Goal: Task Accomplishment & Management: Use online tool/utility

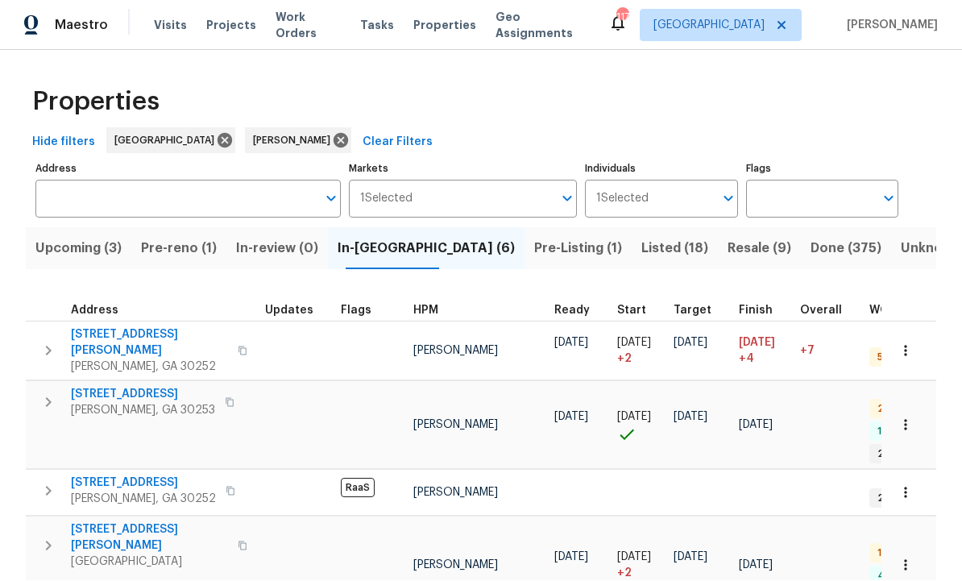
scroll to position [1, 0]
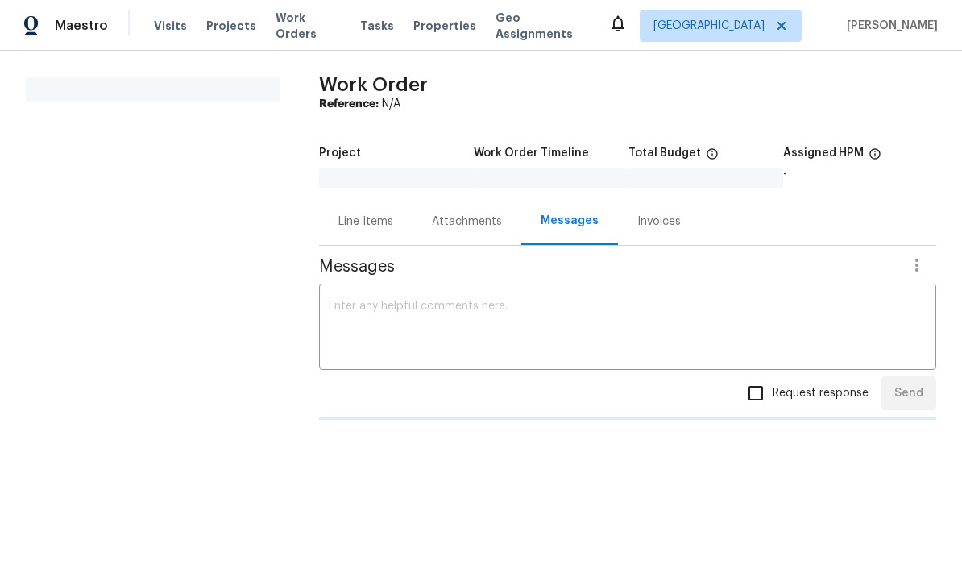
scroll to position [1, 0]
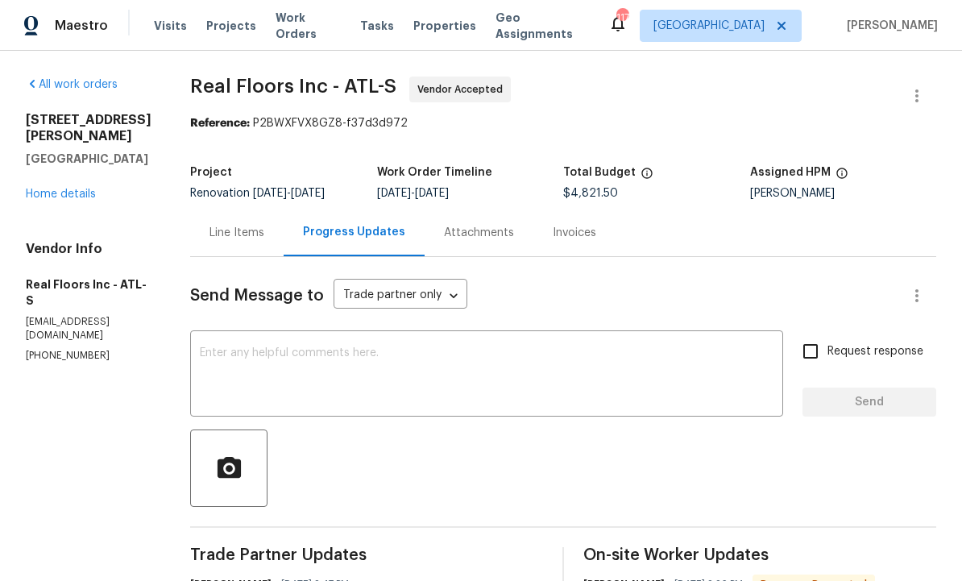
click at [168, 18] on span "Visits" at bounding box center [170, 26] width 33 height 16
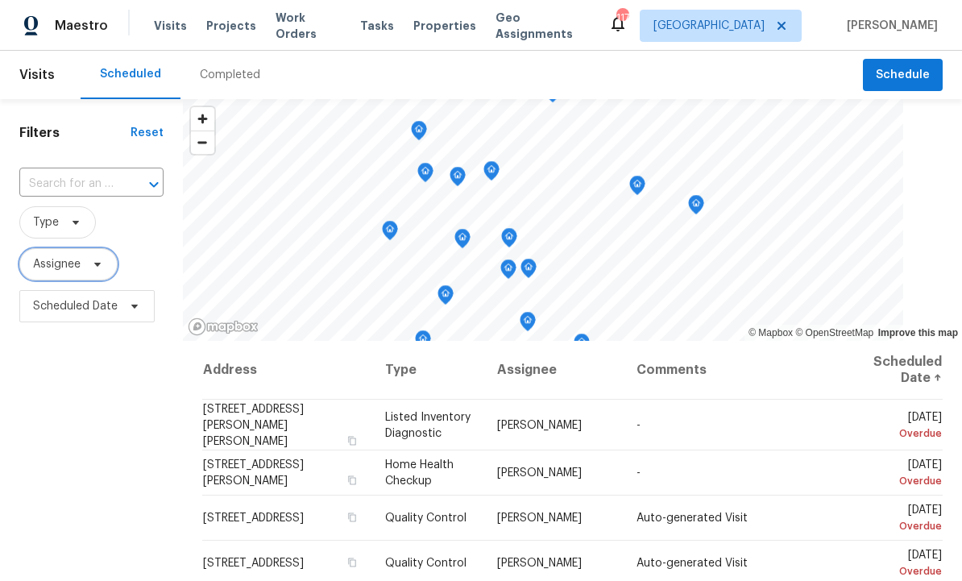
click at [84, 255] on span "Assignee" at bounding box center [68, 264] width 98 height 32
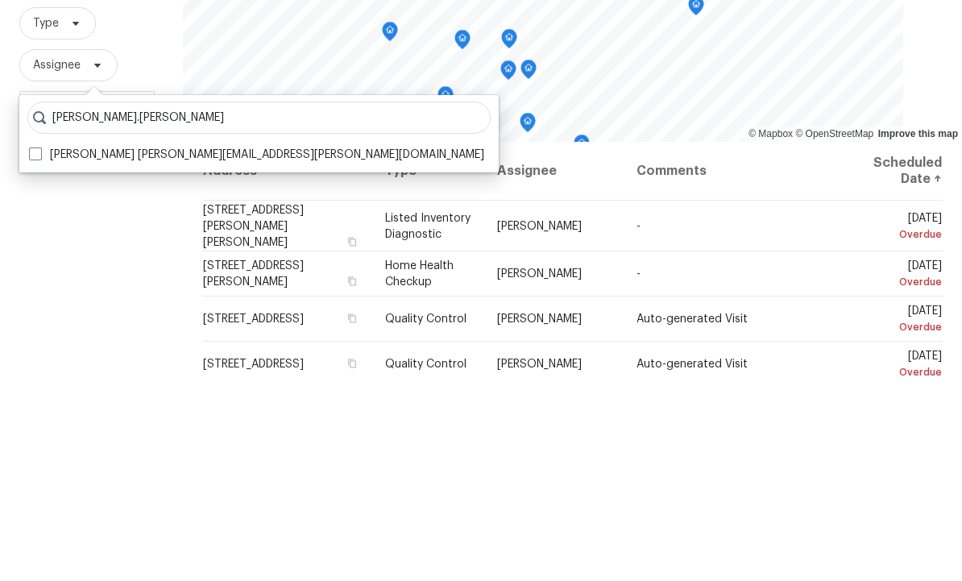
type input "Wesley.brooks"
click at [199, 346] on label "Wesley Brooks wesley.brooks@opendoor.com" at bounding box center [256, 354] width 455 height 16
click at [39, 346] on input "Wesley Brooks wesley.brooks@opendoor.com" at bounding box center [34, 351] width 10 height 10
checkbox input "true"
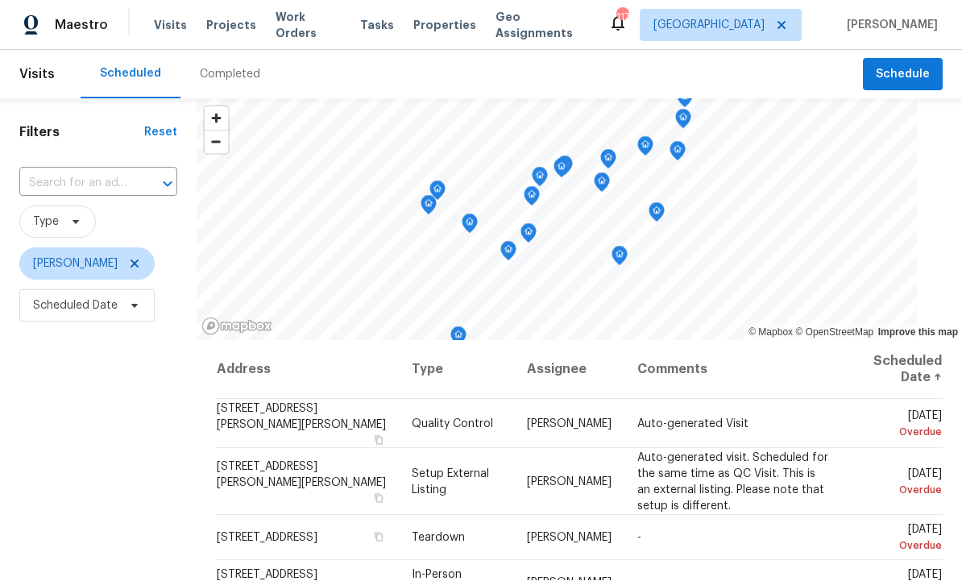
scroll to position [1, 0]
click at [940, 77] on button "Schedule" at bounding box center [903, 75] width 80 height 33
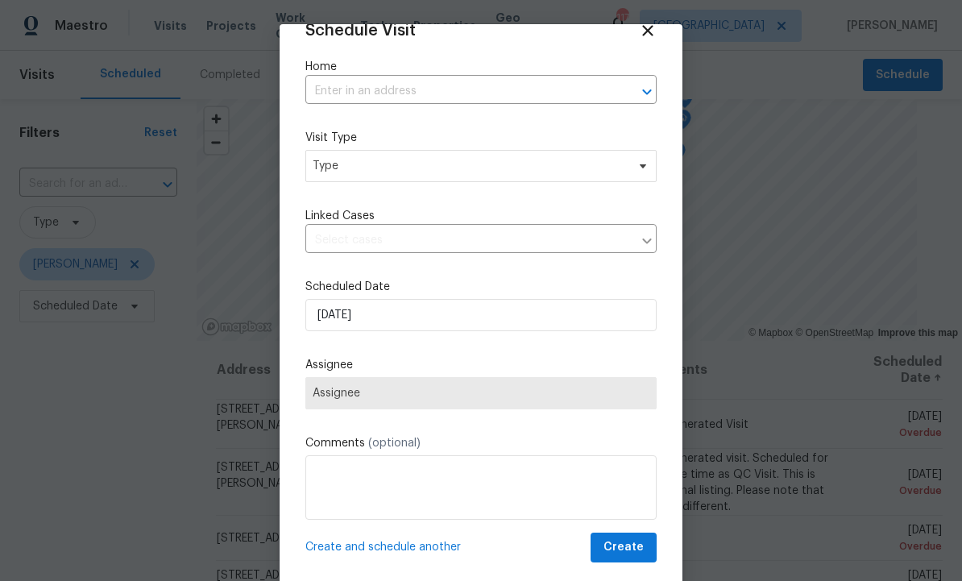
scroll to position [31, 0]
click at [745, 267] on div at bounding box center [481, 290] width 962 height 581
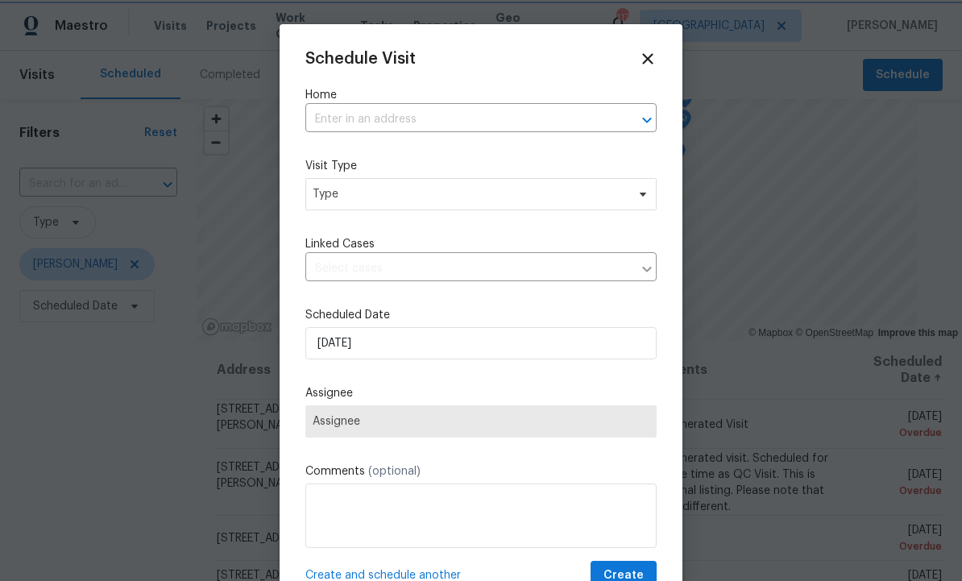
scroll to position [0, 0]
click at [655, 54] on icon at bounding box center [648, 59] width 18 height 18
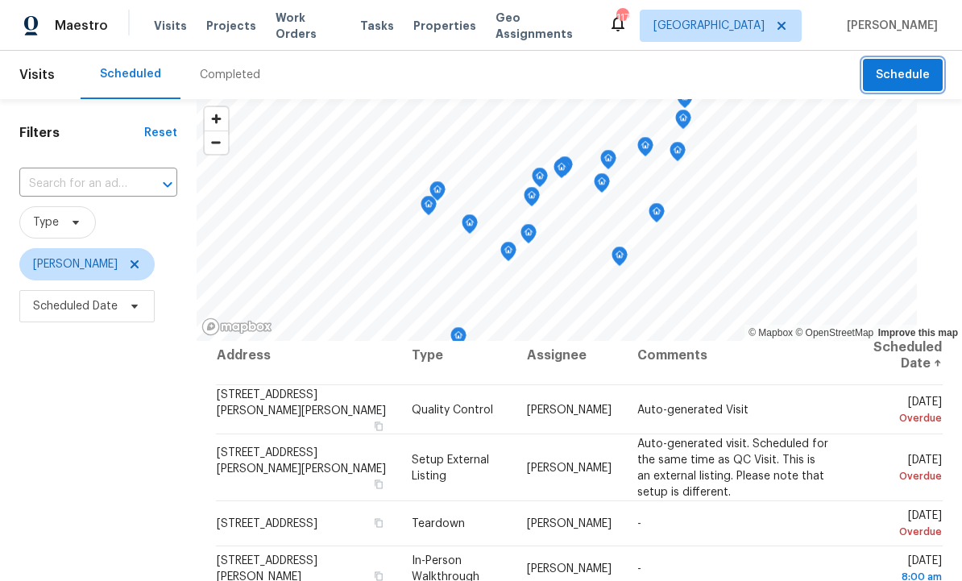
scroll to position [4, 0]
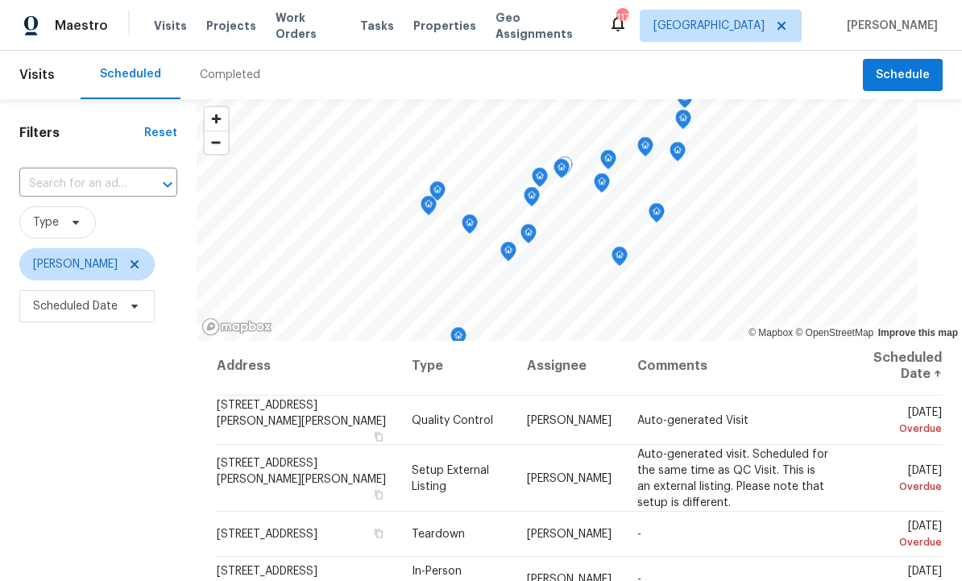
click at [0, 0] on span at bounding box center [0, 0] width 0 height 0
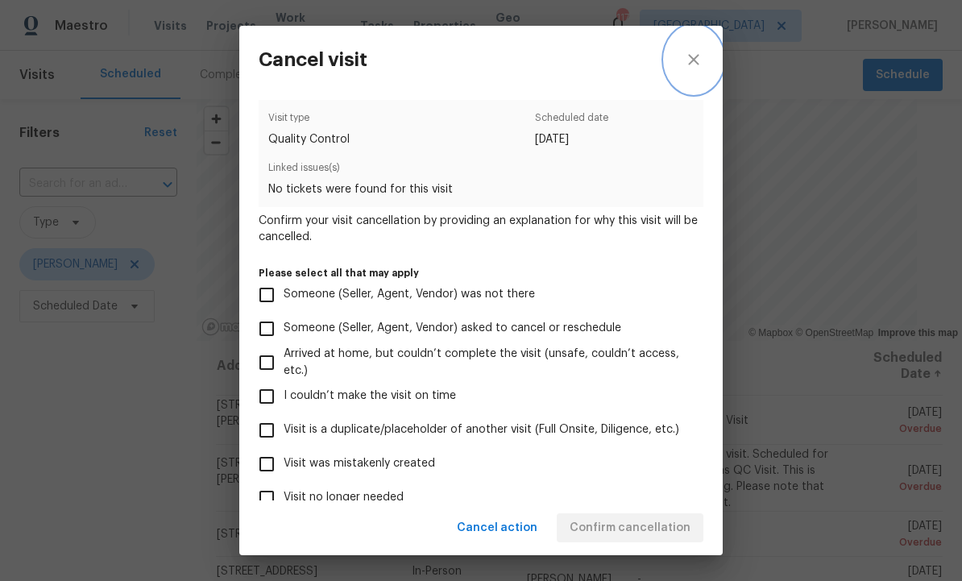
click at [702, 59] on icon "close" at bounding box center [693, 59] width 19 height 19
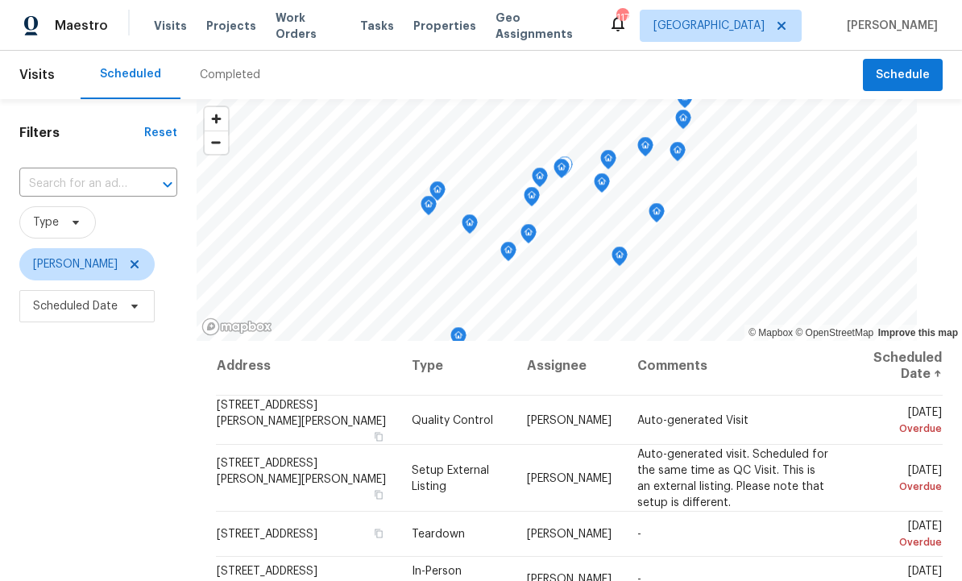
click at [0, 0] on icon at bounding box center [0, 0] width 0 height 0
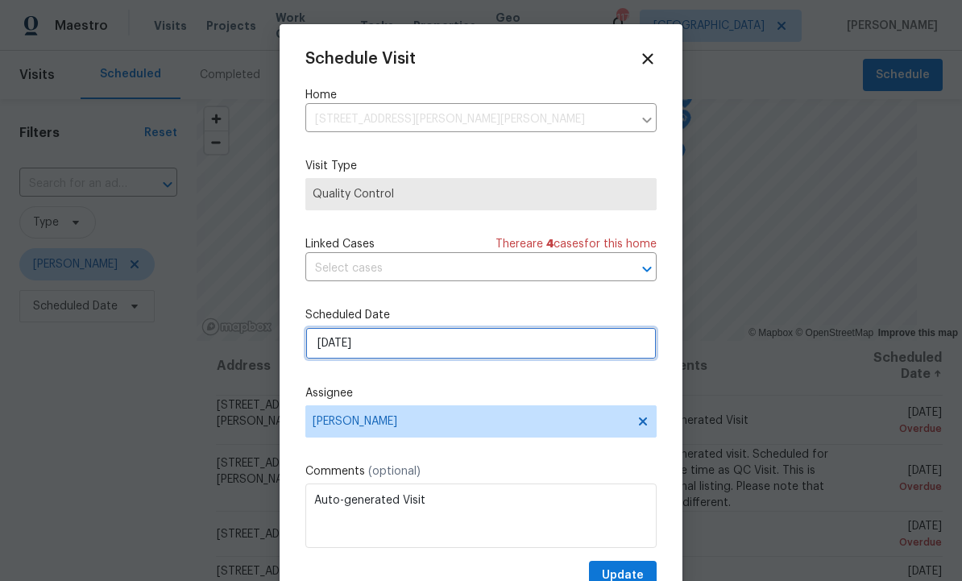
click at [473, 350] on input "[DATE]" at bounding box center [480, 343] width 351 height 32
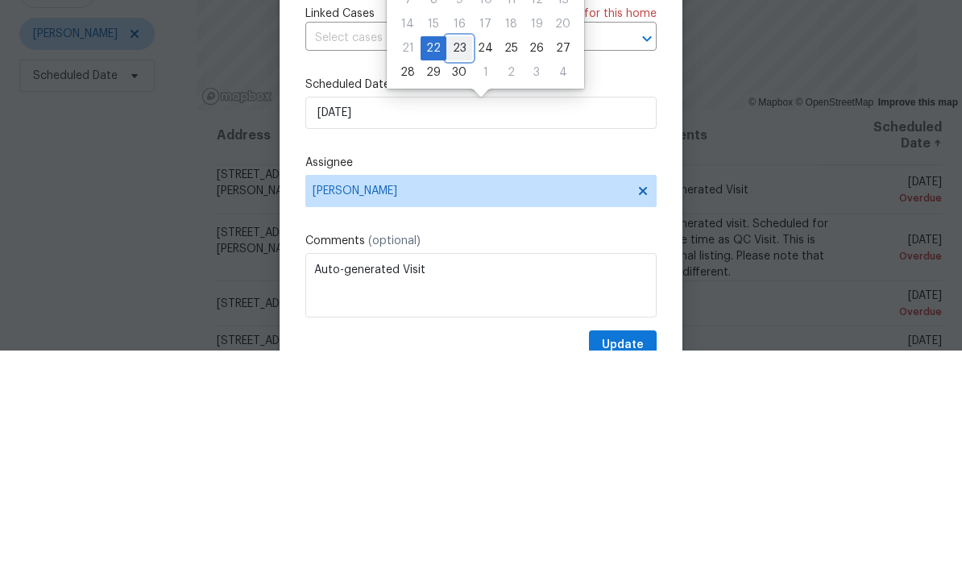
click at [457, 267] on div "23" at bounding box center [459, 278] width 26 height 23
type input "9/23/2025"
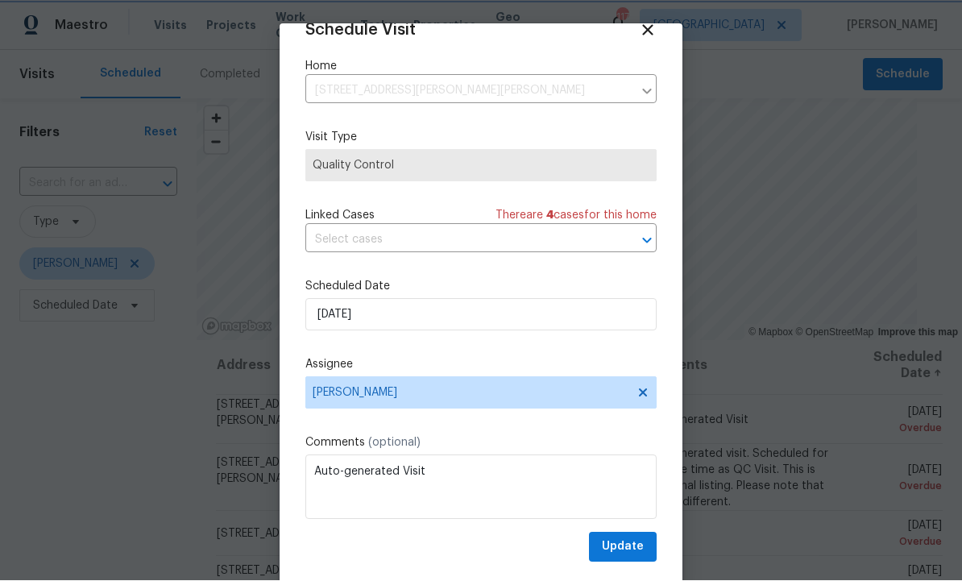
scroll to position [31, 0]
click at [624, 542] on span "Update" at bounding box center [623, 547] width 42 height 20
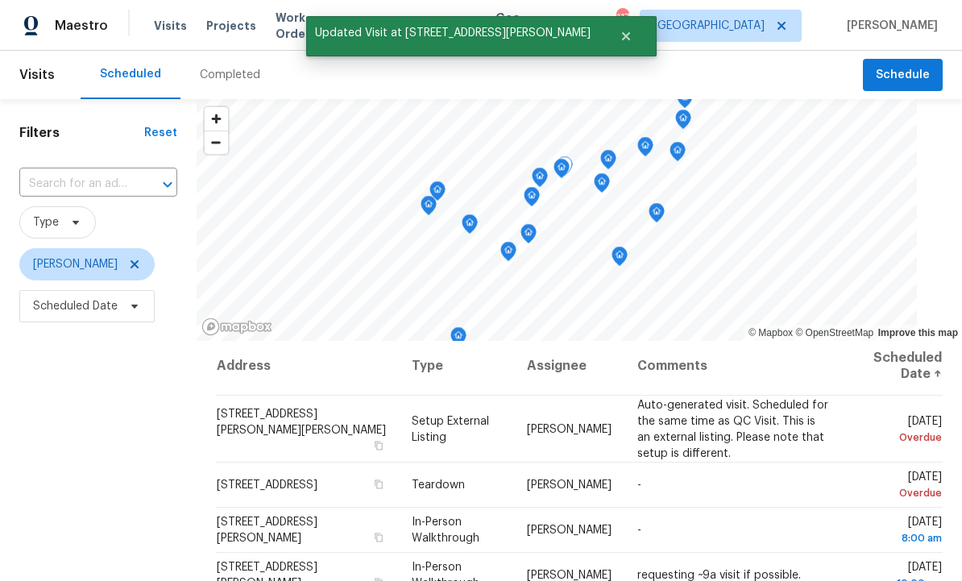
click at [0, 0] on icon at bounding box center [0, 0] width 0 height 0
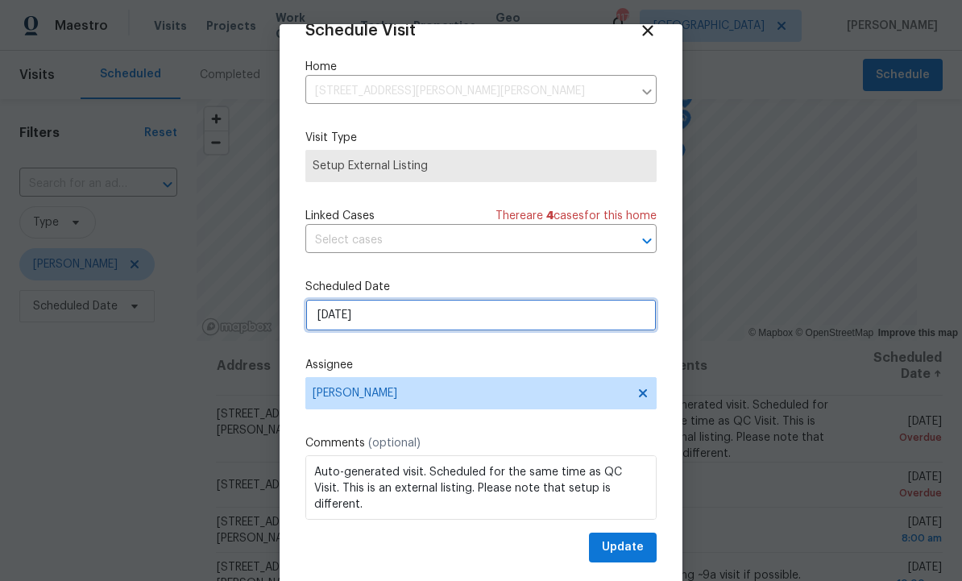
click at [420, 317] on input "[DATE]" at bounding box center [480, 315] width 351 height 32
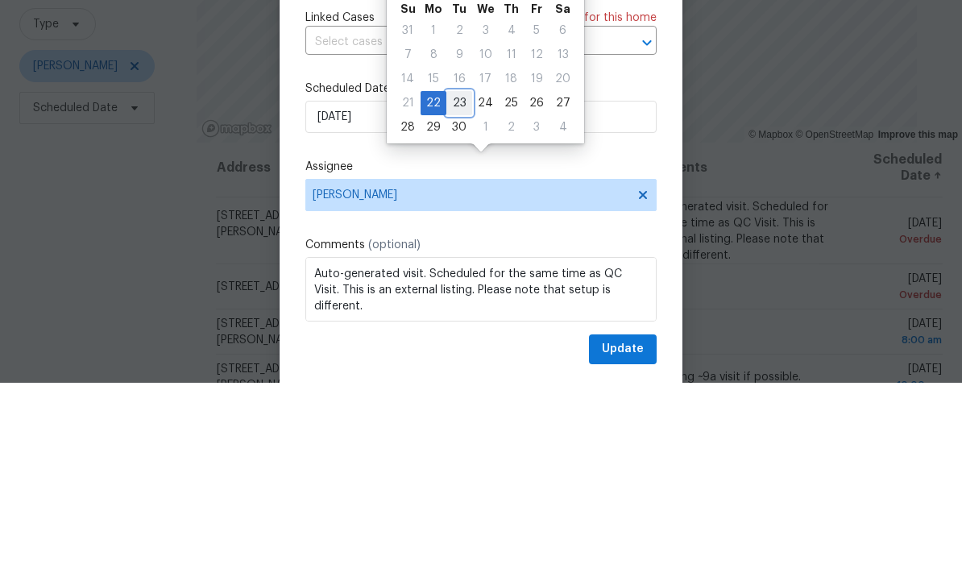
click at [461, 290] on div "23" at bounding box center [459, 301] width 26 height 23
type input "9/23/2025"
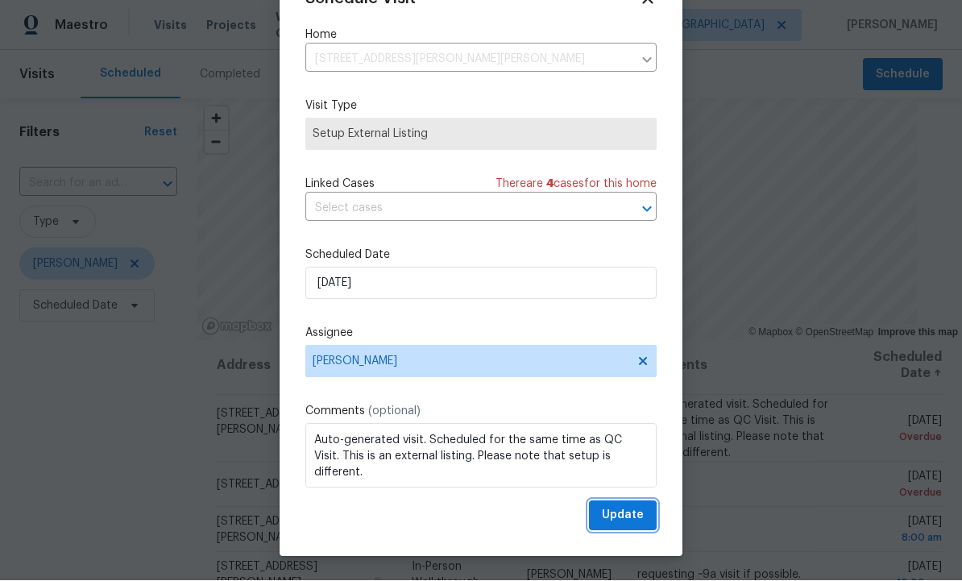
click at [622, 511] on span "Update" at bounding box center [623, 516] width 42 height 20
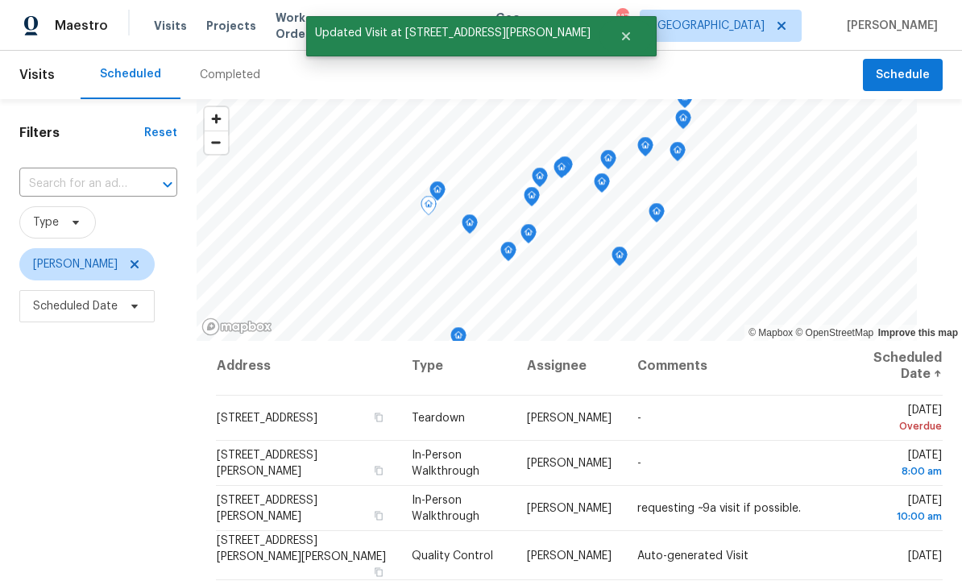
click at [0, 0] on icon at bounding box center [0, 0] width 0 height 0
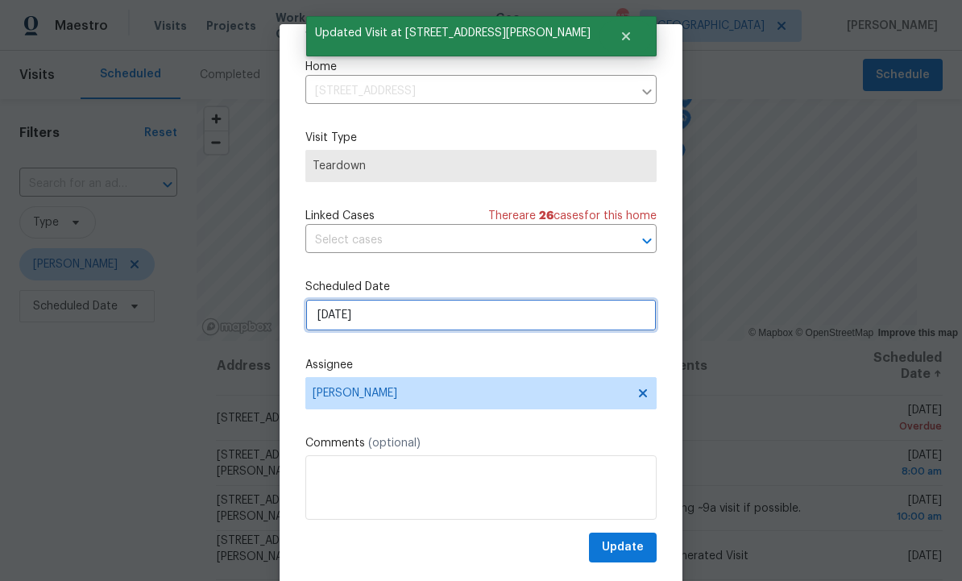
click at [412, 313] on input "[DATE]" at bounding box center [480, 315] width 351 height 32
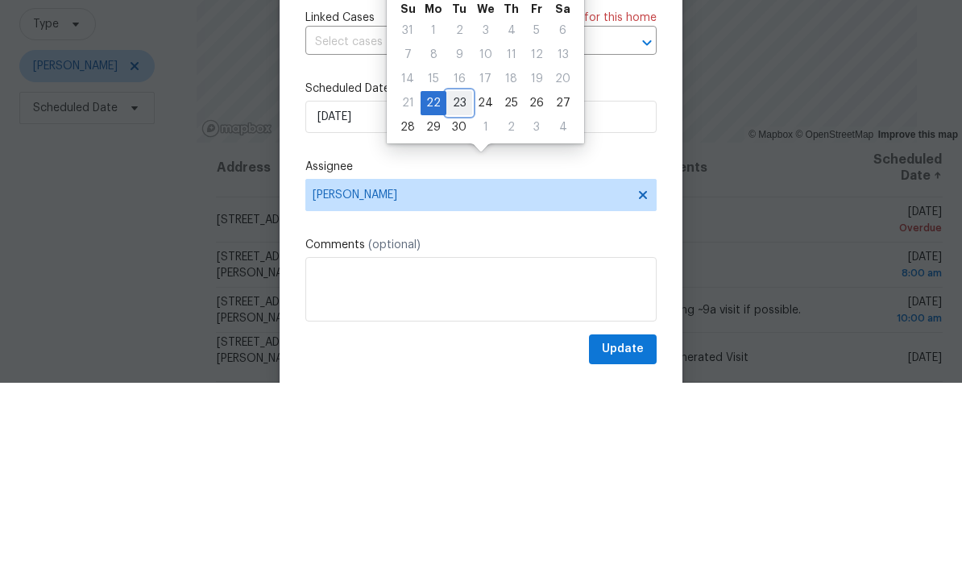
click at [457, 290] on div "23" at bounding box center [459, 301] width 26 height 23
type input "9/23/2025"
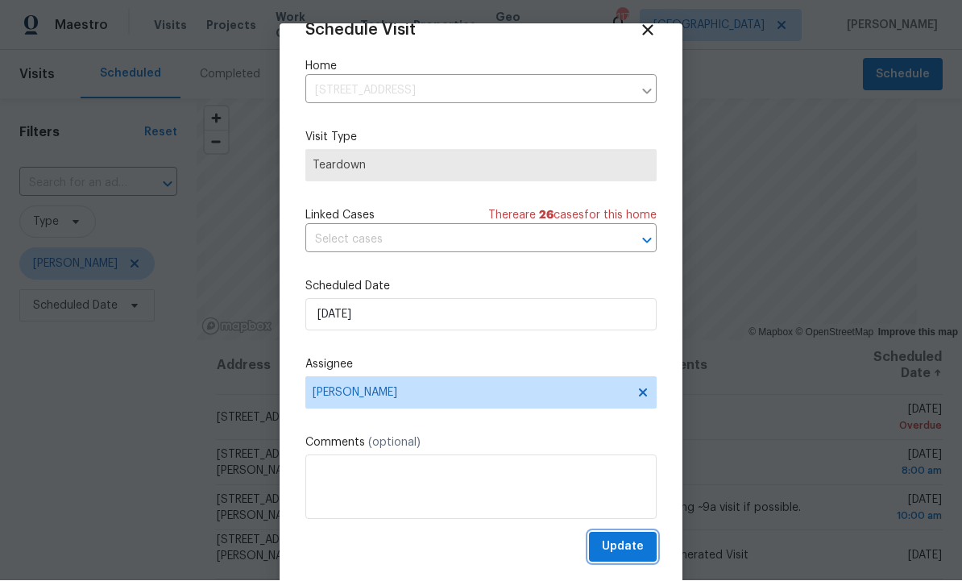
click at [619, 544] on span "Update" at bounding box center [623, 547] width 42 height 20
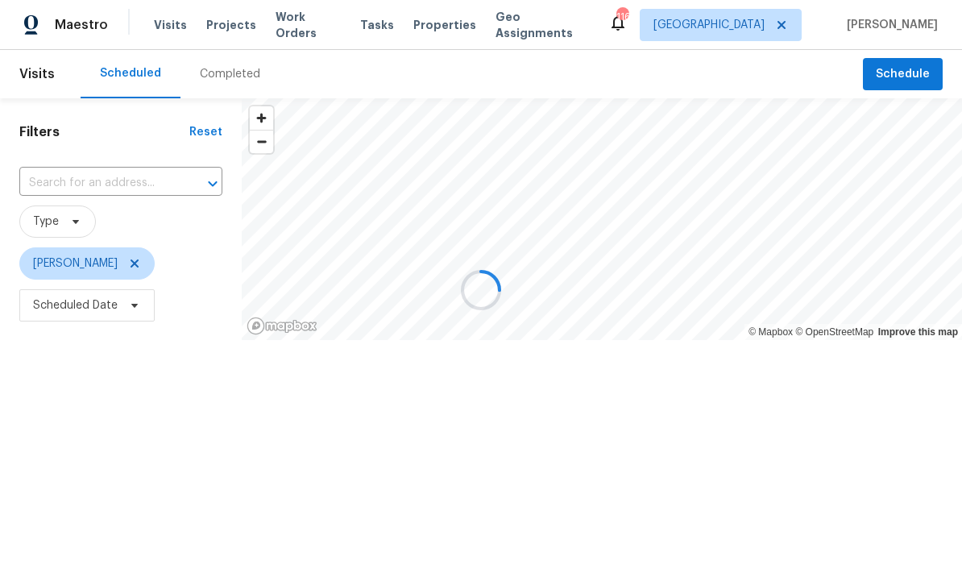
scroll to position [1, 0]
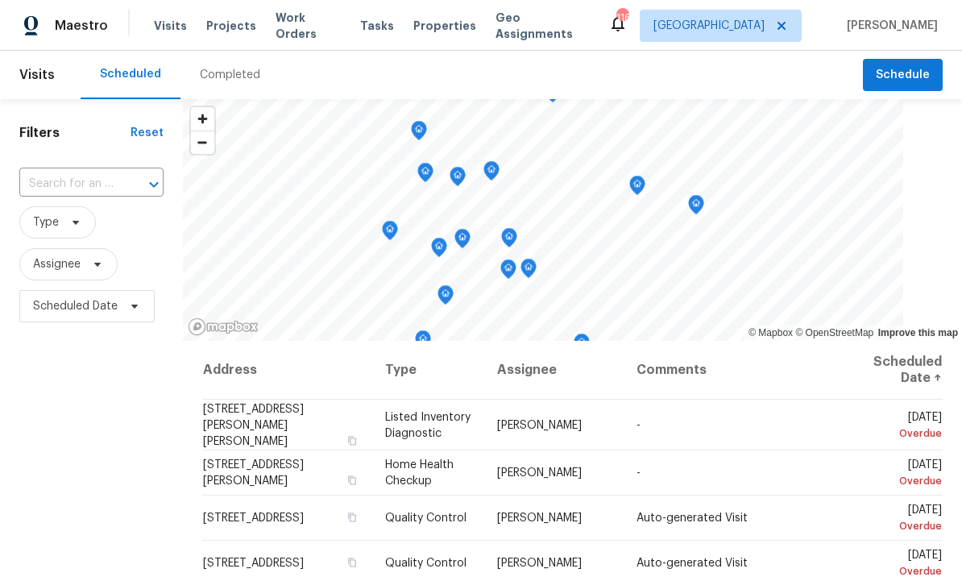
scroll to position [54, 0]
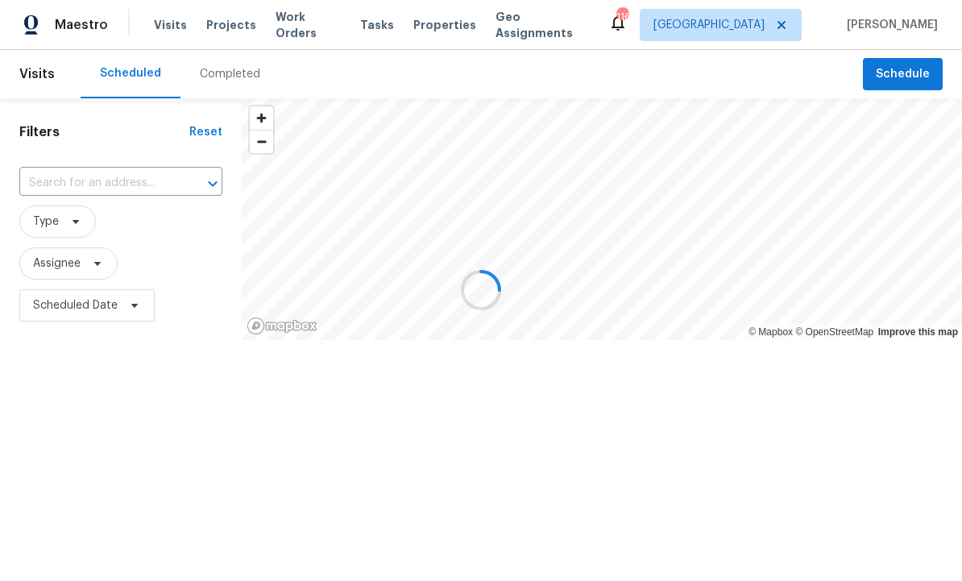
scroll to position [1, 0]
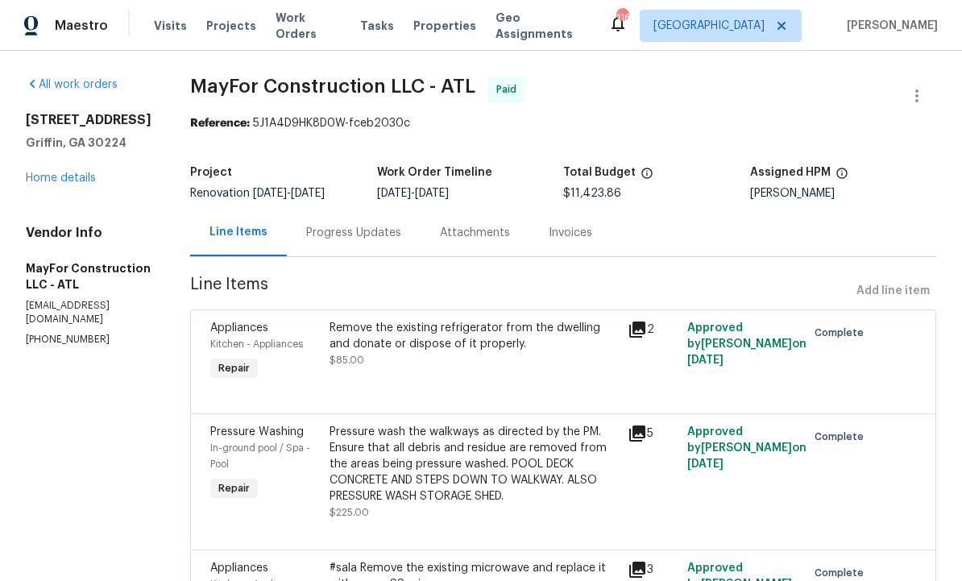
scroll to position [54, 0]
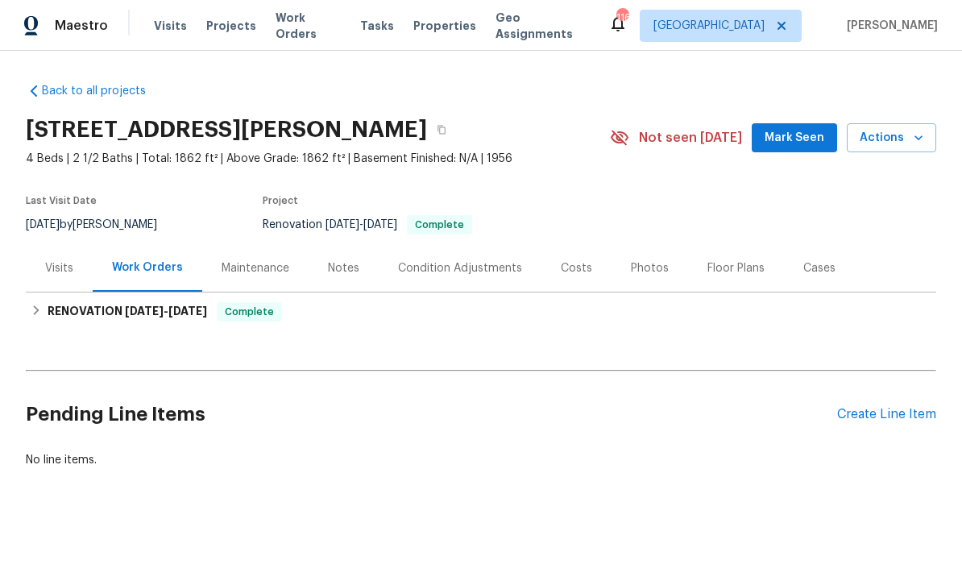
click at [79, 23] on span "Maestro" at bounding box center [81, 26] width 53 height 16
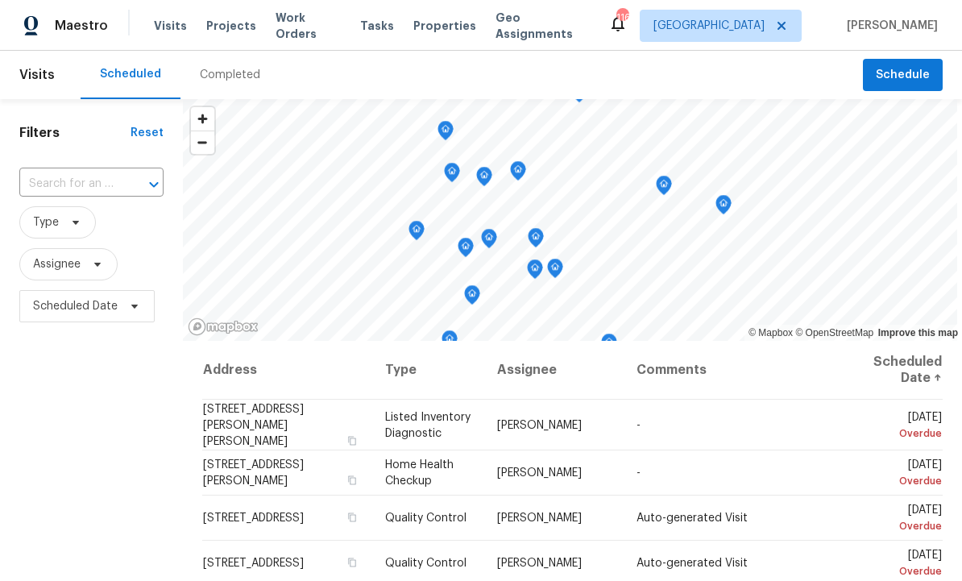
click at [425, 25] on span "Properties" at bounding box center [444, 26] width 63 height 16
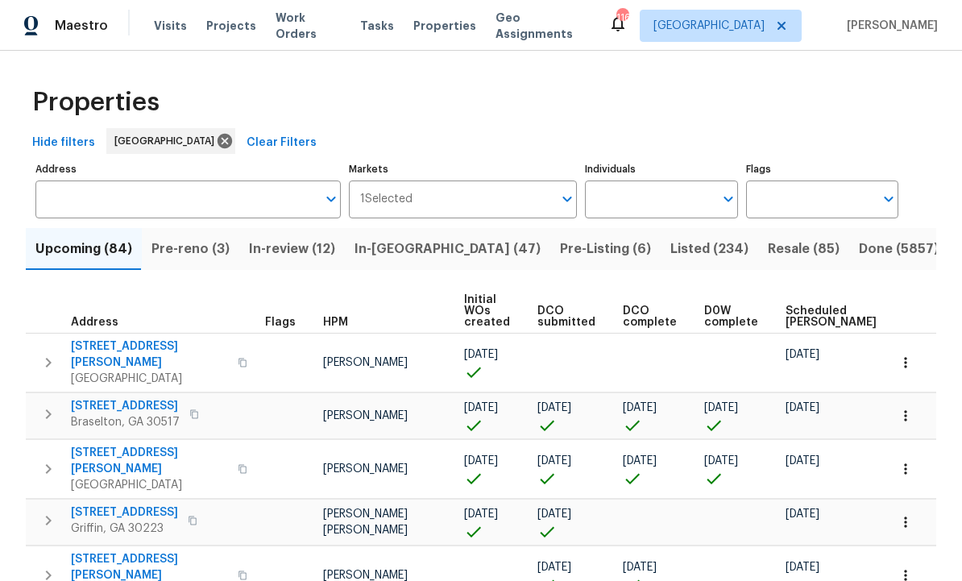
click at [664, 193] on input "Individuals" at bounding box center [649, 199] width 128 height 38
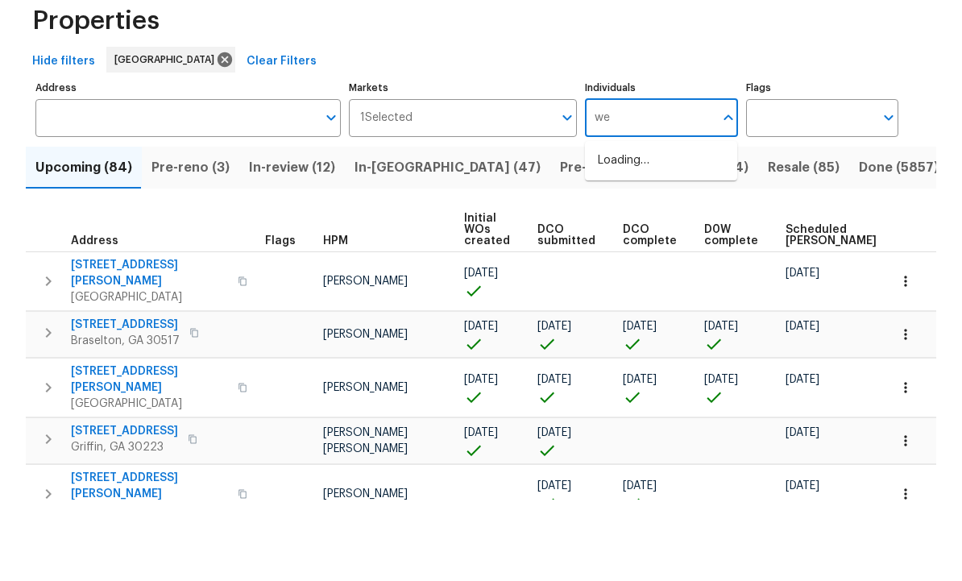
type input "w"
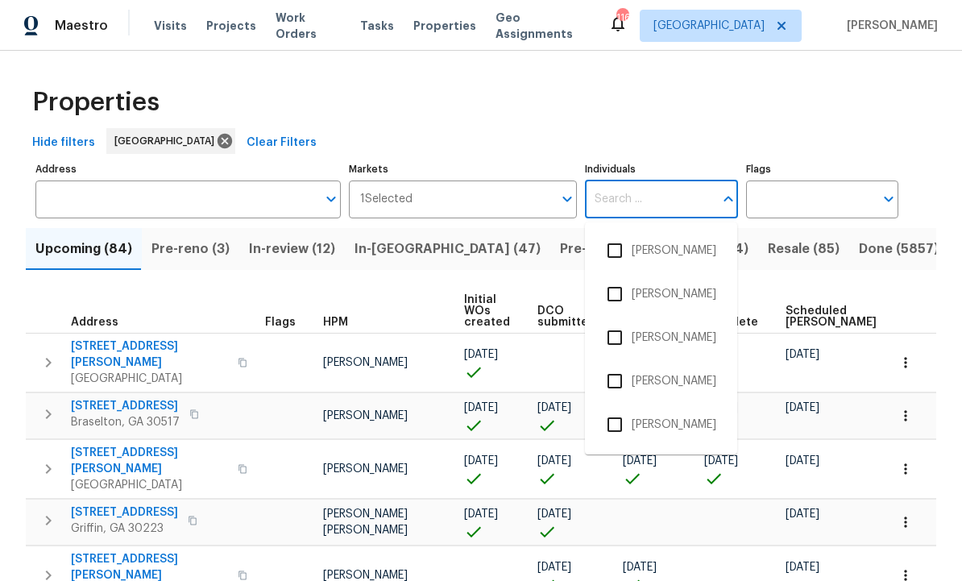
click at [713, 123] on div "Properties" at bounding box center [481, 103] width 910 height 52
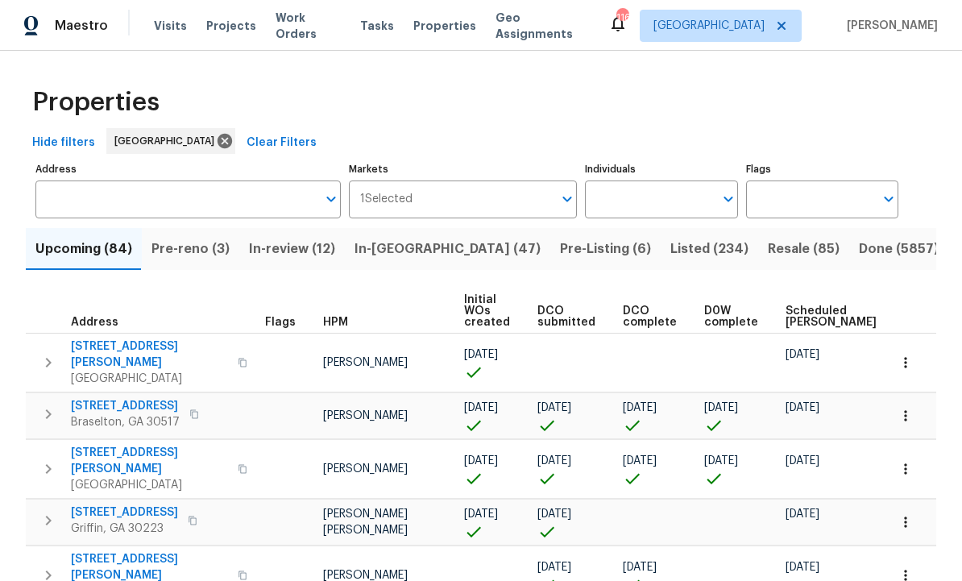
click at [639, 196] on input "Individuals" at bounding box center [649, 199] width 128 height 38
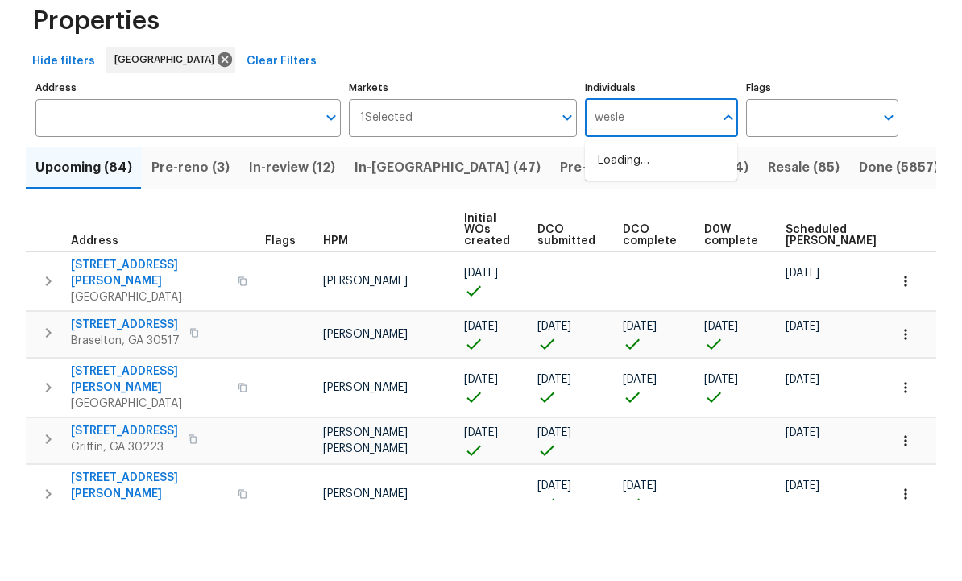
type input "wesley"
click at [623, 234] on input "checkbox" at bounding box center [615, 251] width 34 height 34
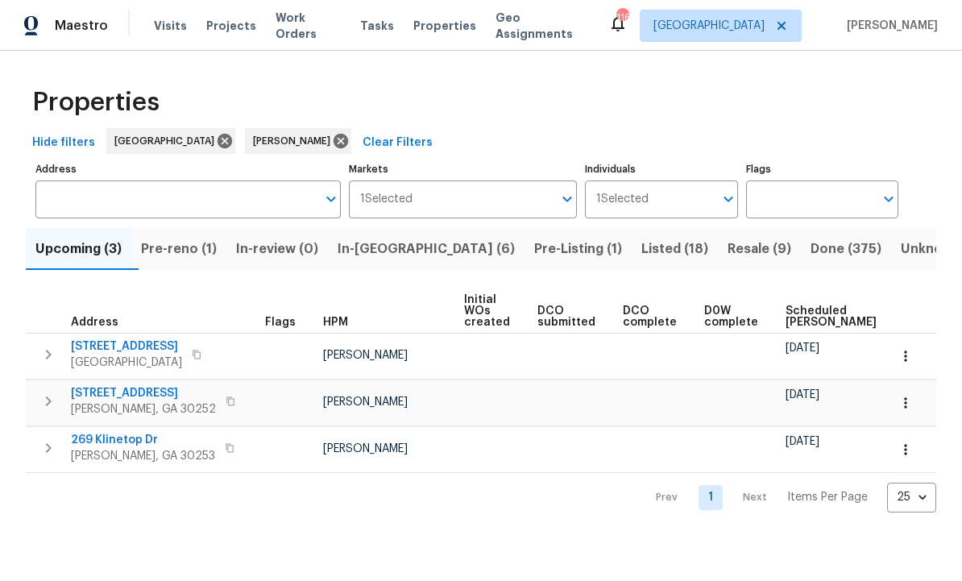
click at [199, 245] on span "Pre-reno (1)" at bounding box center [179, 249] width 76 height 23
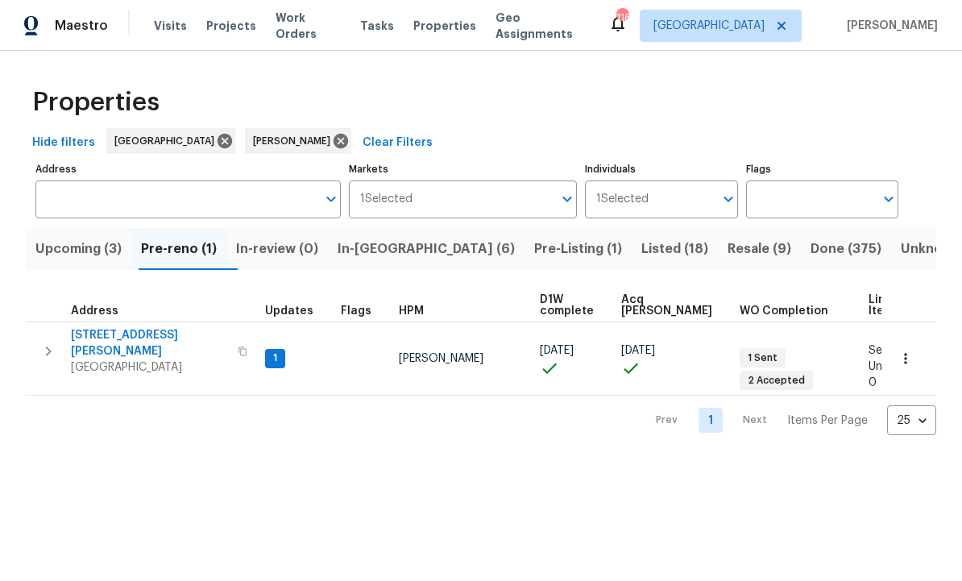
click at [534, 240] on span "Pre-Listing (1)" at bounding box center [578, 249] width 88 height 23
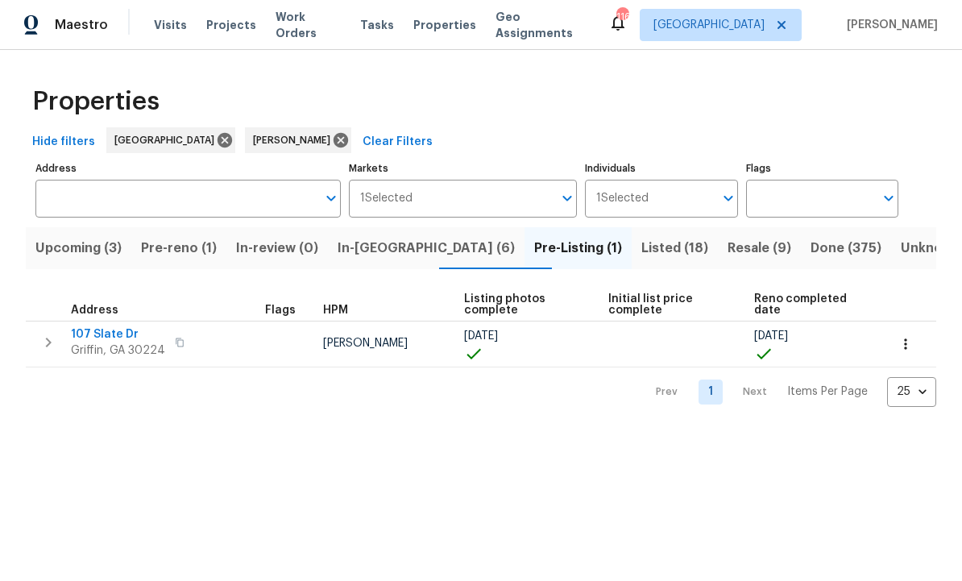
click at [904, 344] on icon "button" at bounding box center [905, 344] width 2 height 10
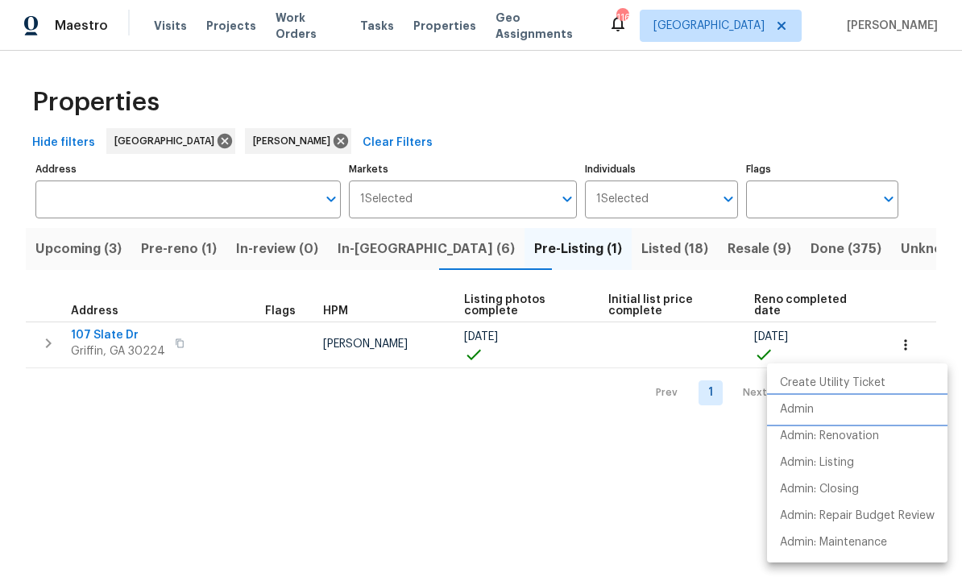
click at [817, 409] on li "Admin" at bounding box center [857, 409] width 180 height 27
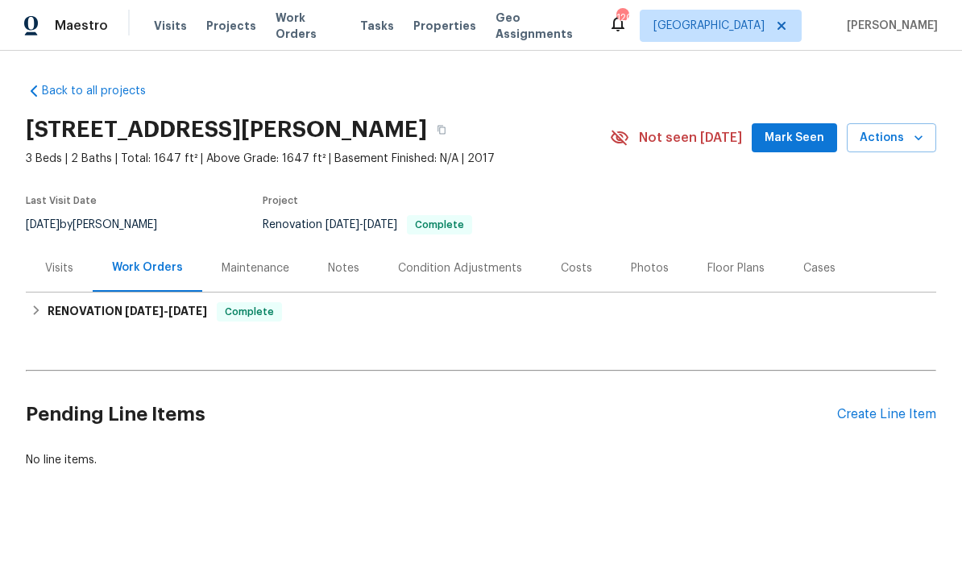
click at [736, 263] on div "Floor Plans" at bounding box center [735, 268] width 57 height 16
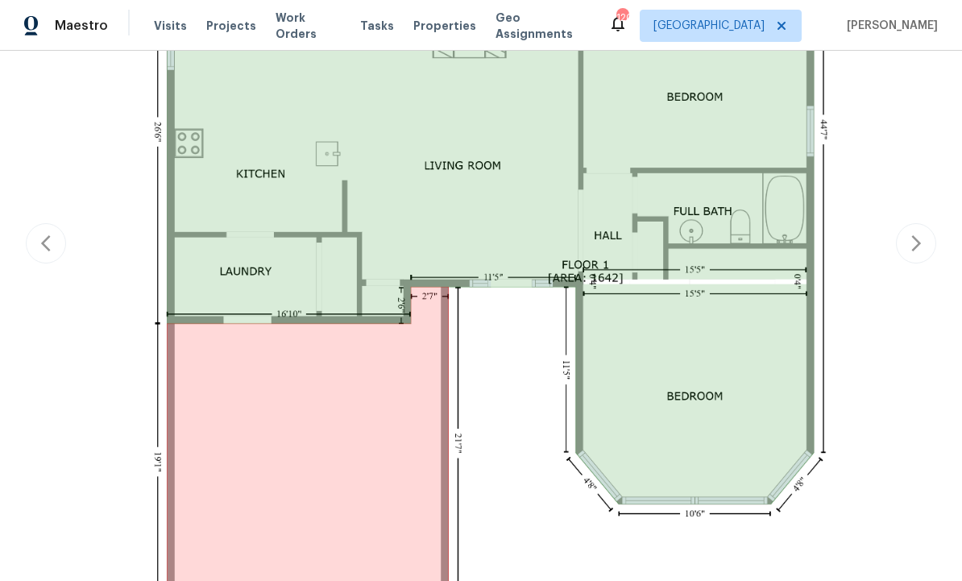
scroll to position [581, 0]
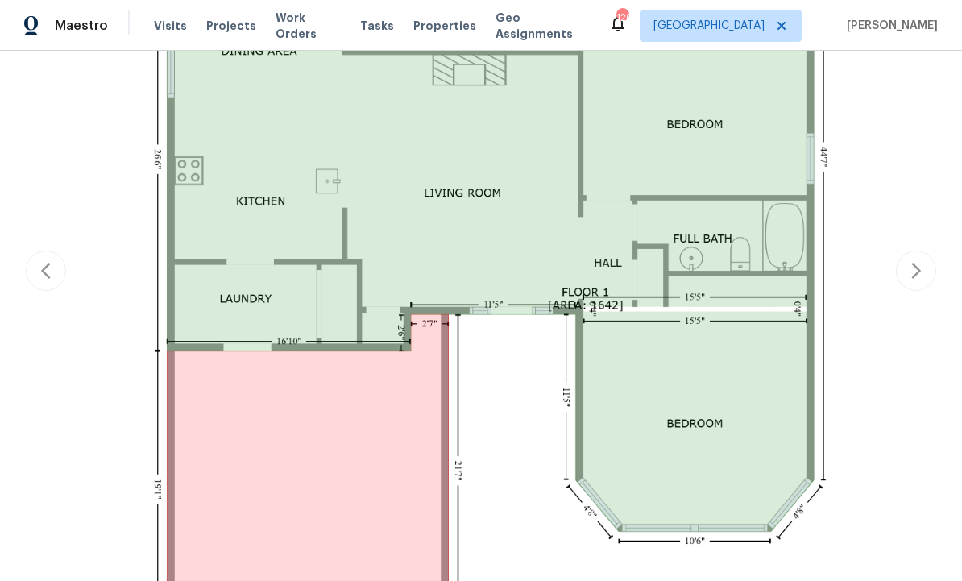
click at [912, 264] on div "Report issue with floor plan" at bounding box center [481, 271] width 910 height 991
click at [914, 271] on div "Report issue with floor plan" at bounding box center [481, 271] width 910 height 991
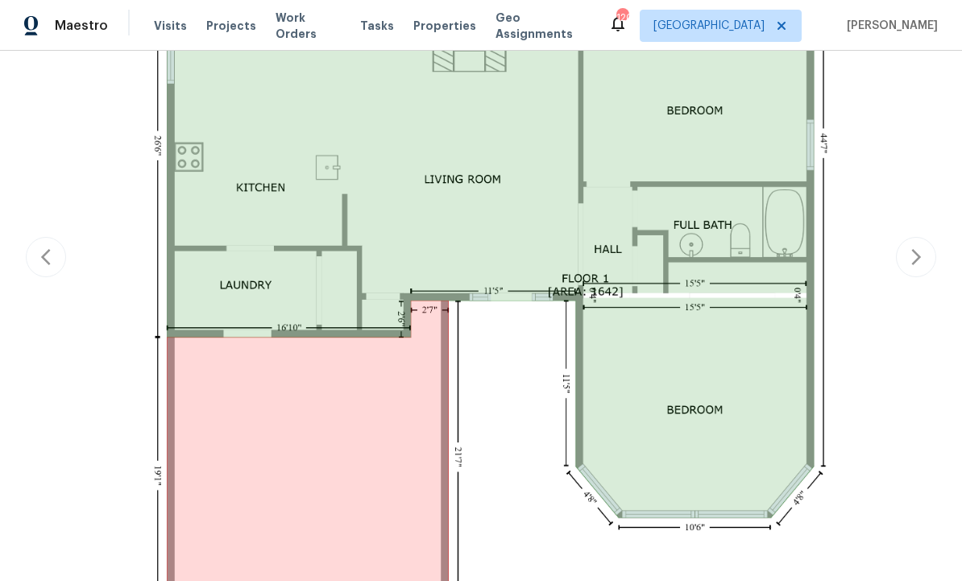
scroll to position [598, 0]
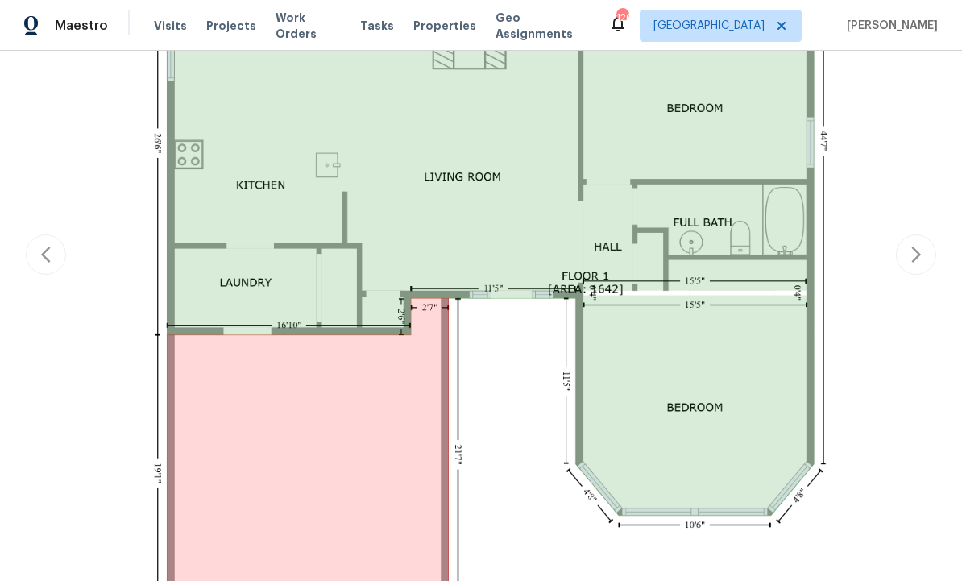
click at [51, 246] on div "Report issue with floor plan" at bounding box center [481, 255] width 910 height 991
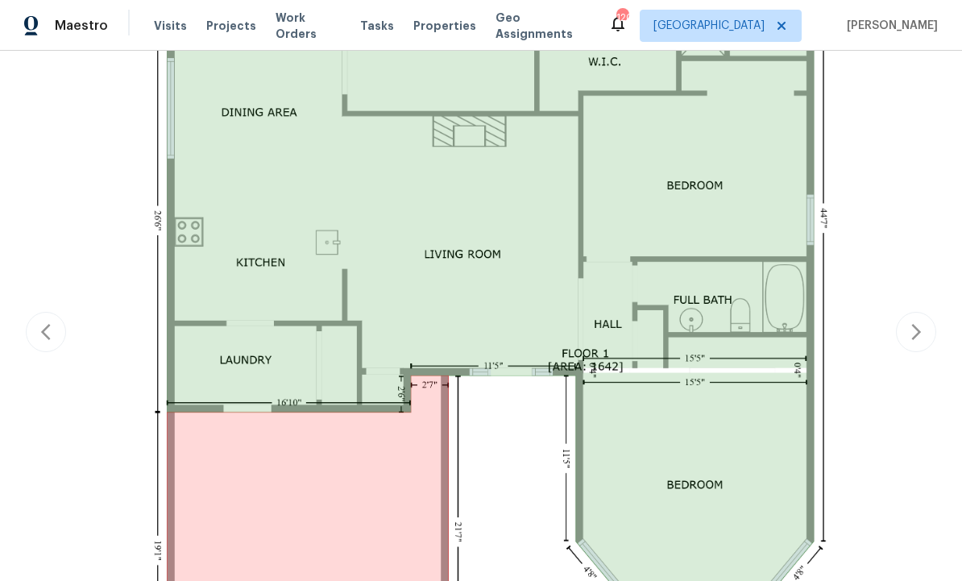
scroll to position [527, 0]
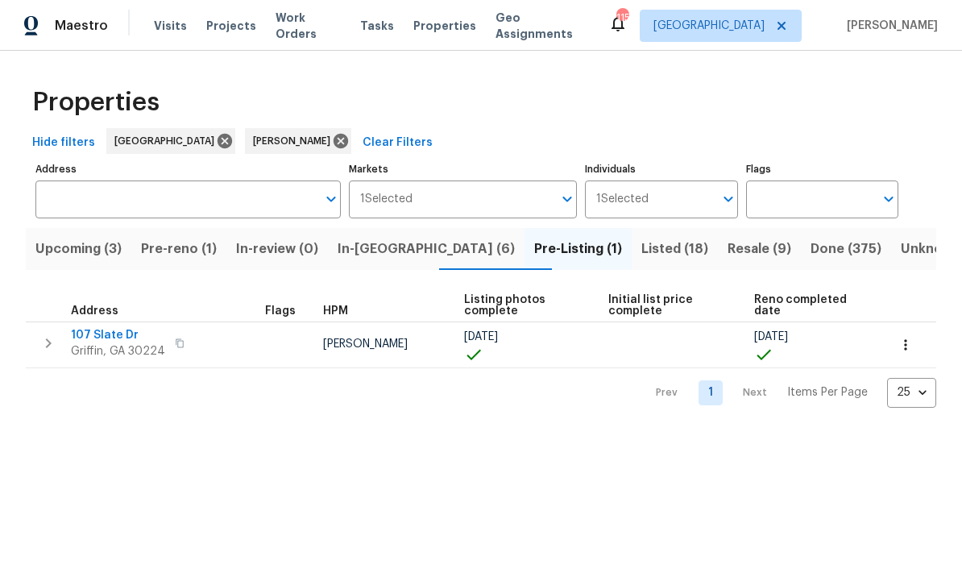
click at [185, 237] on button "Pre-reno (1)" at bounding box center [178, 249] width 95 height 42
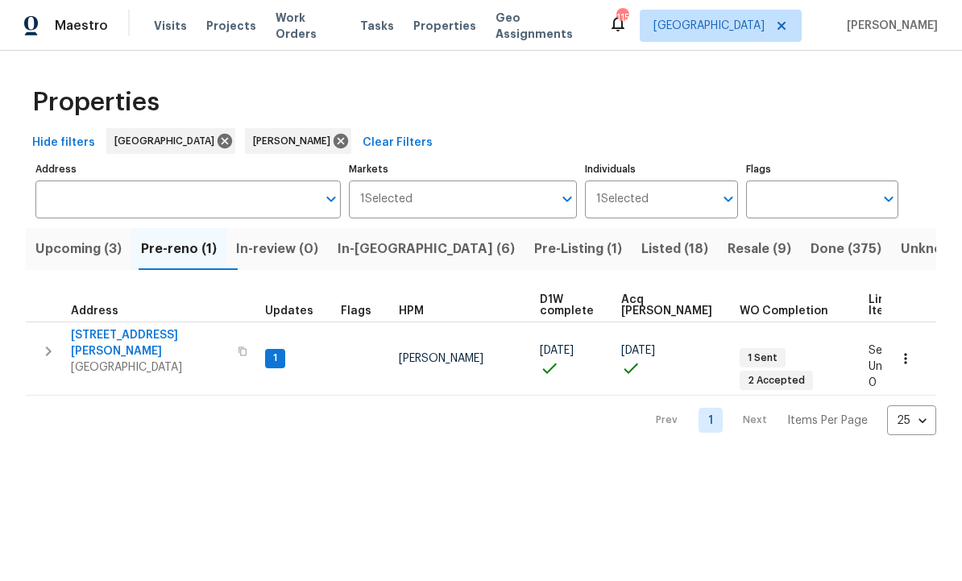
click at [132, 332] on span "195 Sampson Ct" at bounding box center [149, 343] width 157 height 32
click at [399, 241] on span "In-reno (6)" at bounding box center [425, 249] width 177 height 23
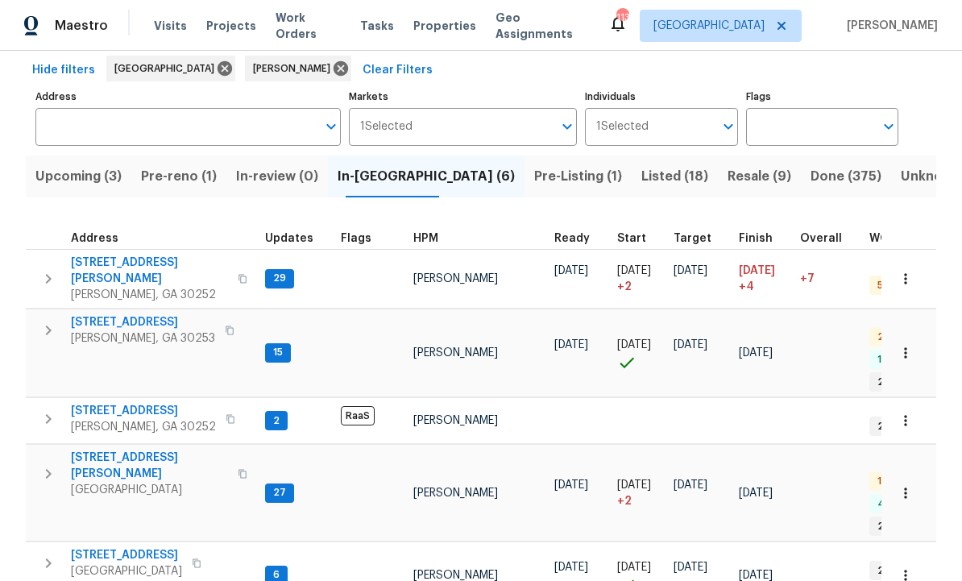
scroll to position [97, 0]
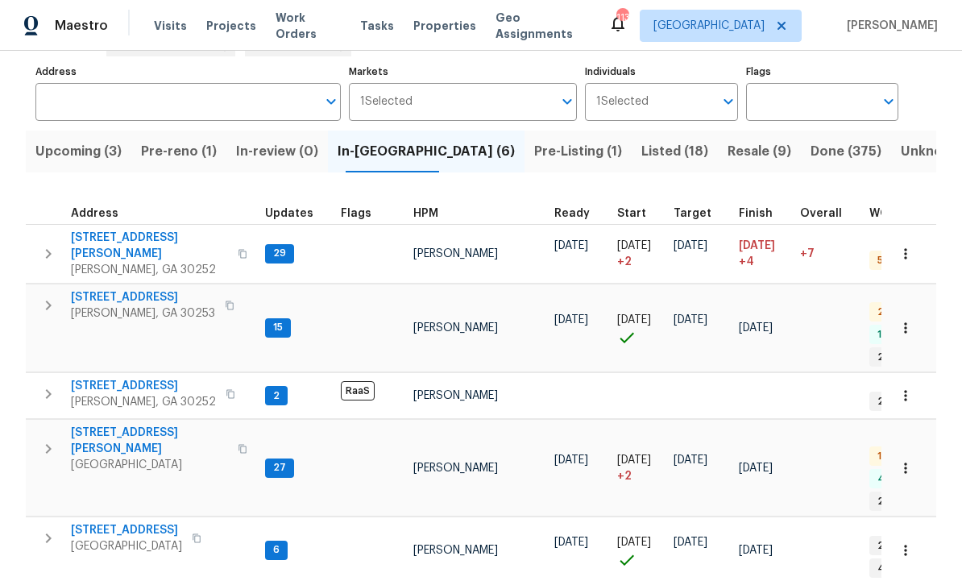
click at [136, 522] on span "70 Mountainside Ln" at bounding box center [126, 530] width 111 height 16
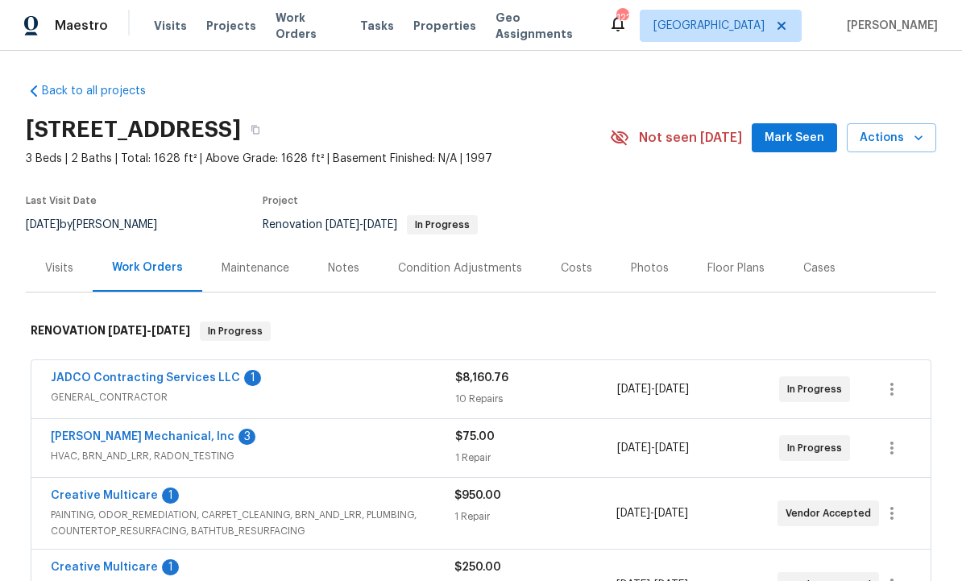
click at [451, 272] on div "Condition Adjustments" at bounding box center [460, 268] width 124 height 16
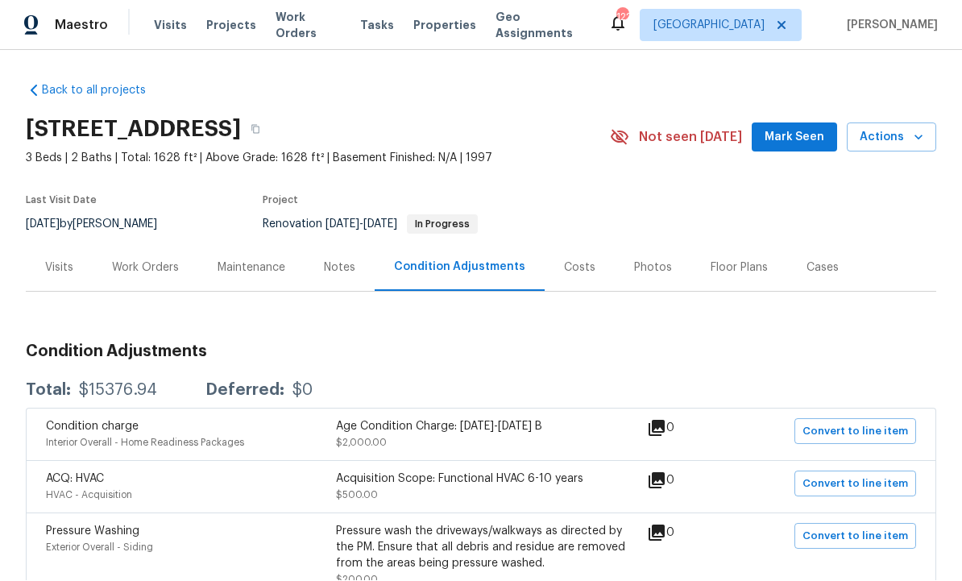
scroll to position [2, 0]
click at [142, 265] on div "Work Orders" at bounding box center [145, 268] width 67 height 16
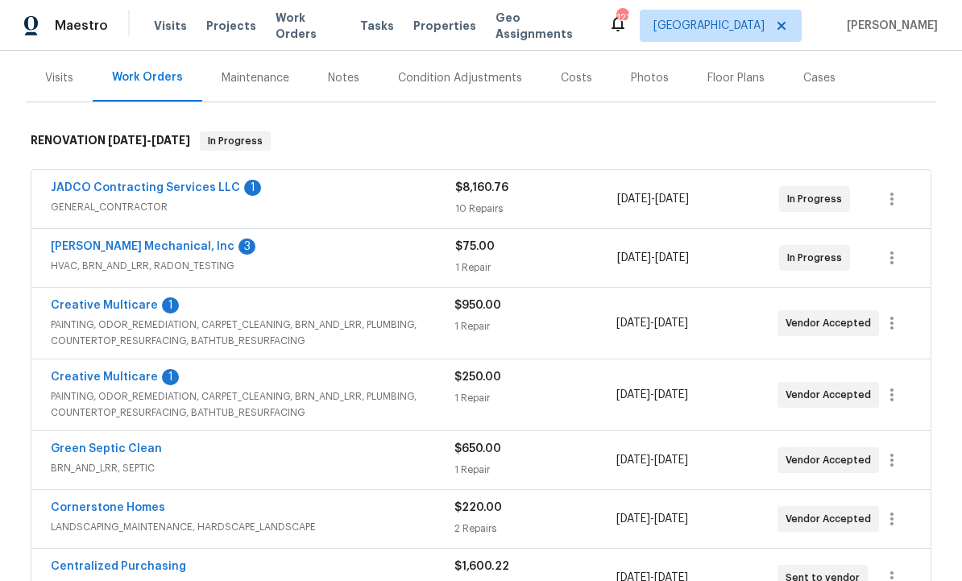
scroll to position [196, 0]
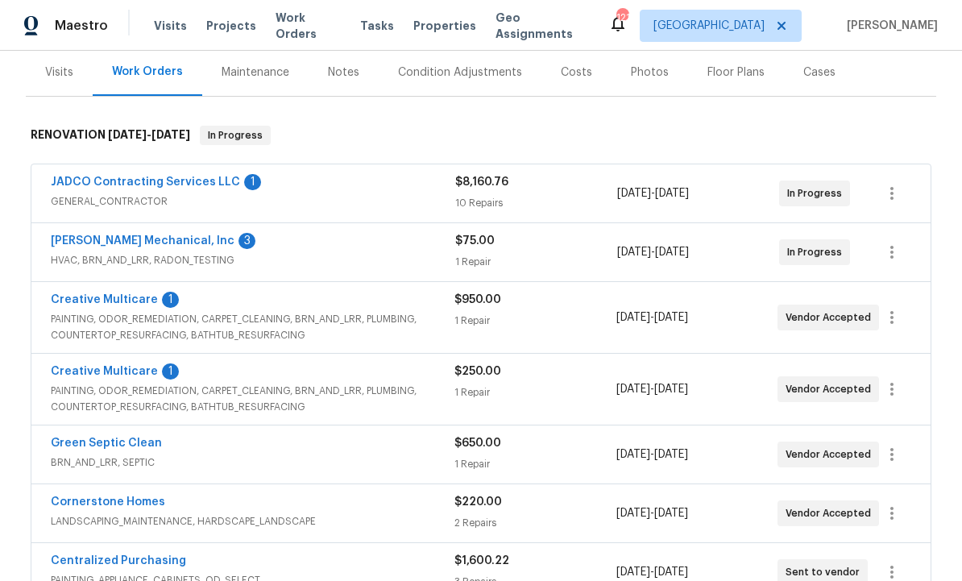
click at [148, 240] on link "[PERSON_NAME] Mechanical, Inc" at bounding box center [143, 240] width 184 height 11
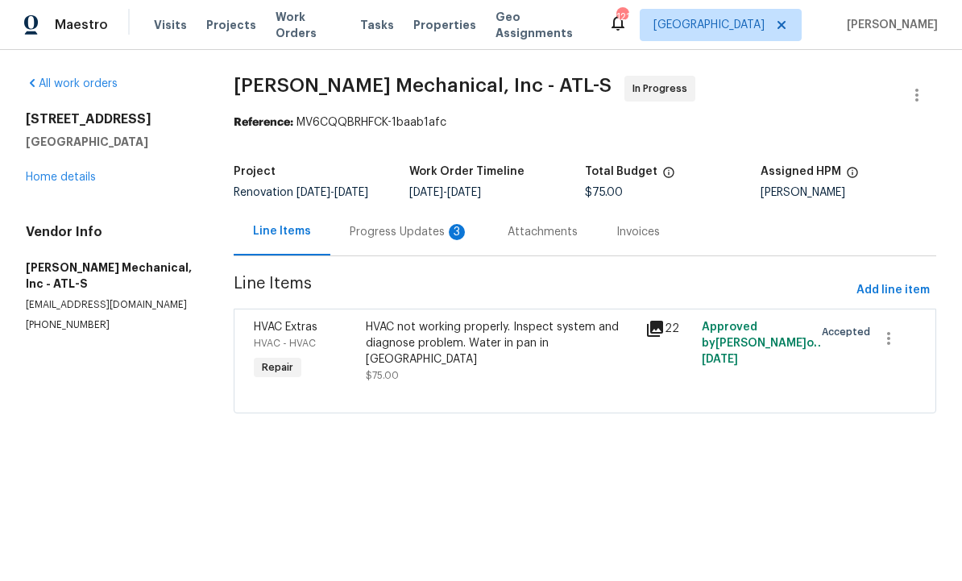
click at [420, 241] on div "Progress Updates 3" at bounding box center [409, 233] width 119 height 16
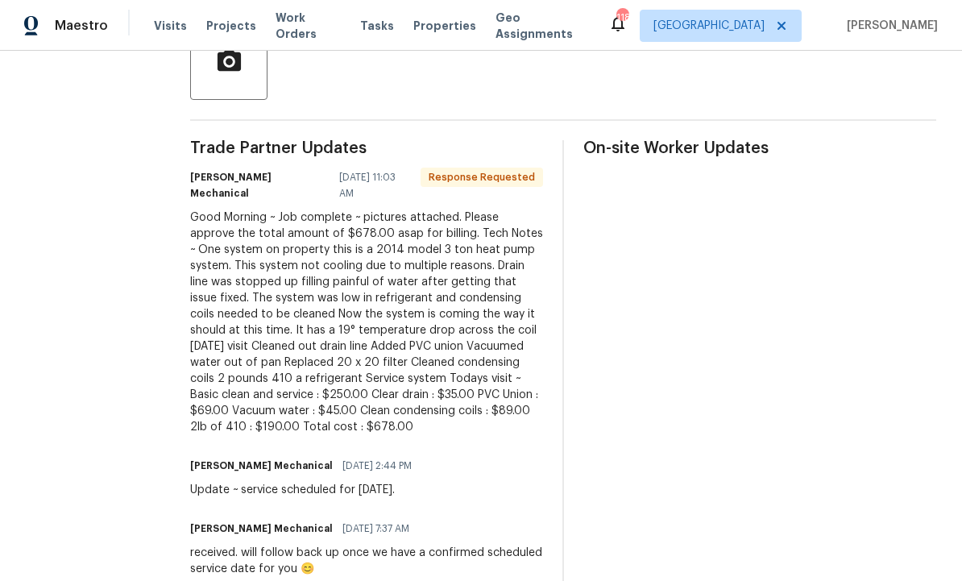
scroll to position [406, 0]
copy div "Good Morning ~ Job complete ~ pictures attached. Please approve the total amoun…"
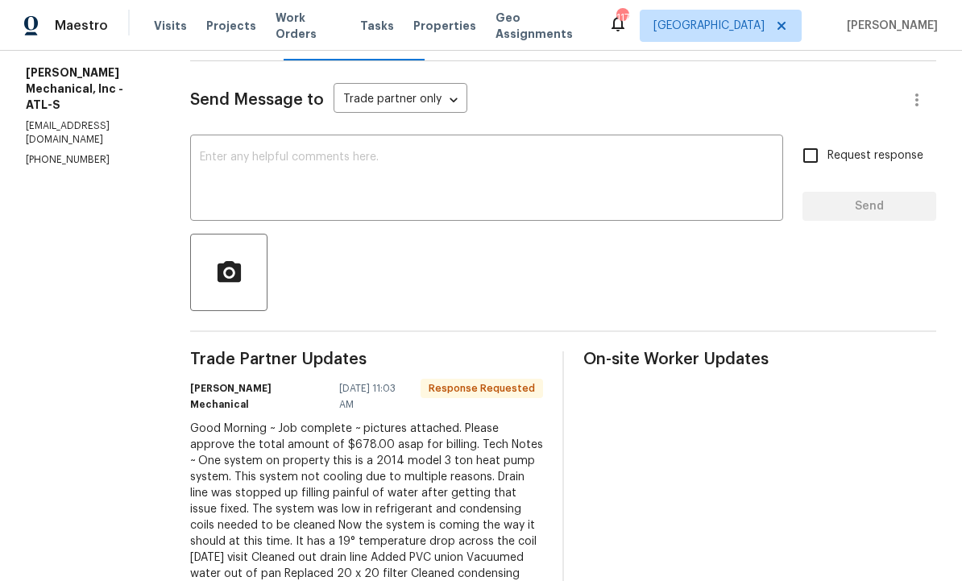
scroll to position [167, 0]
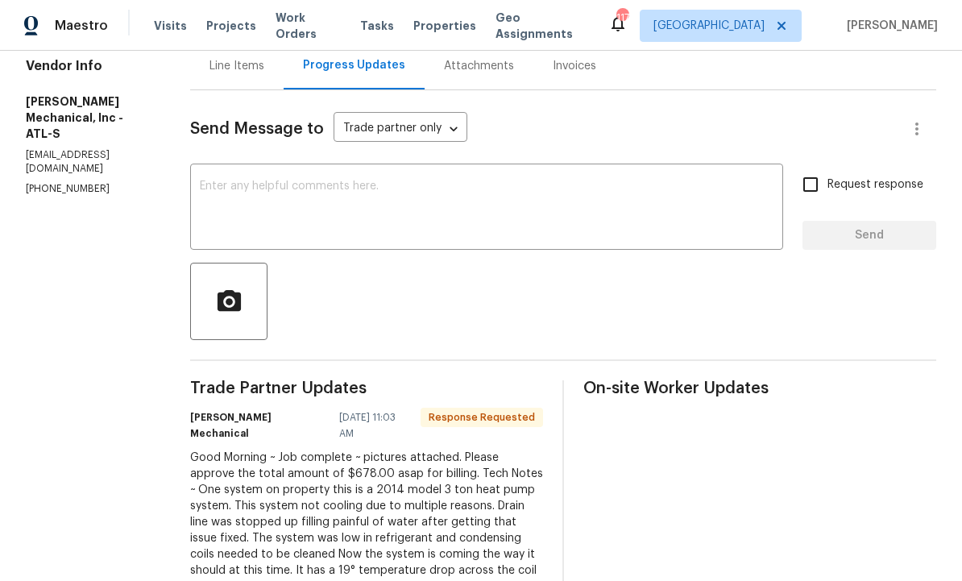
click at [264, 74] on div "Line Items" at bounding box center [236, 66] width 55 height 16
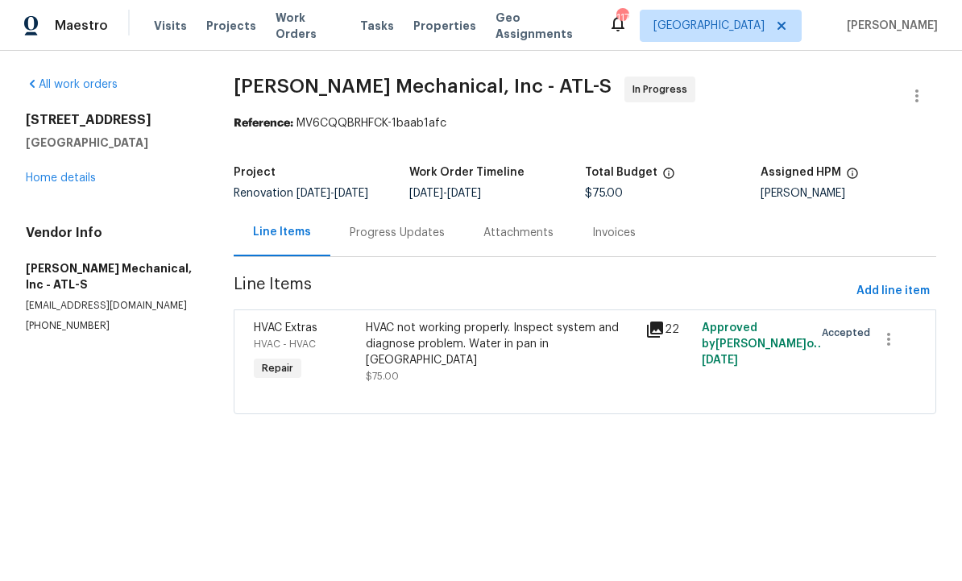
click at [422, 370] on div "HVAC not working properly. Inspect system and diagnose problem. Water in pan in…" at bounding box center [501, 352] width 271 height 64
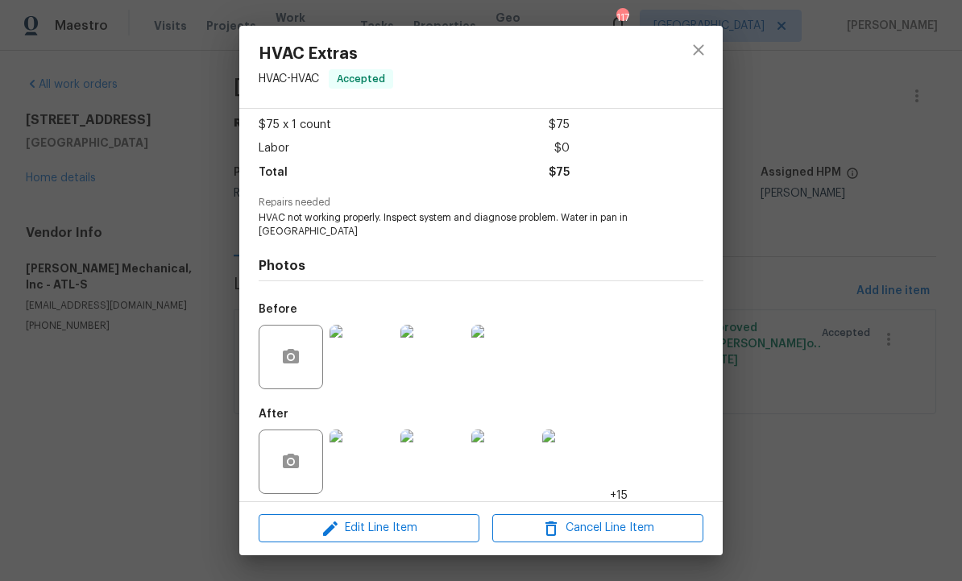
scroll to position [85, 0]
click at [410, 525] on span "Edit Line Item" at bounding box center [368, 528] width 211 height 20
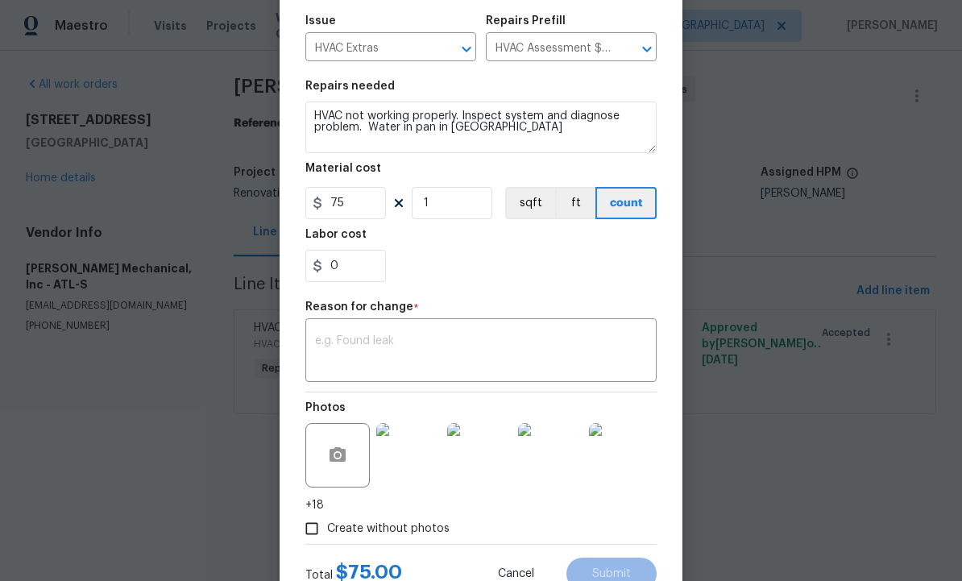
scroll to position [190, 0]
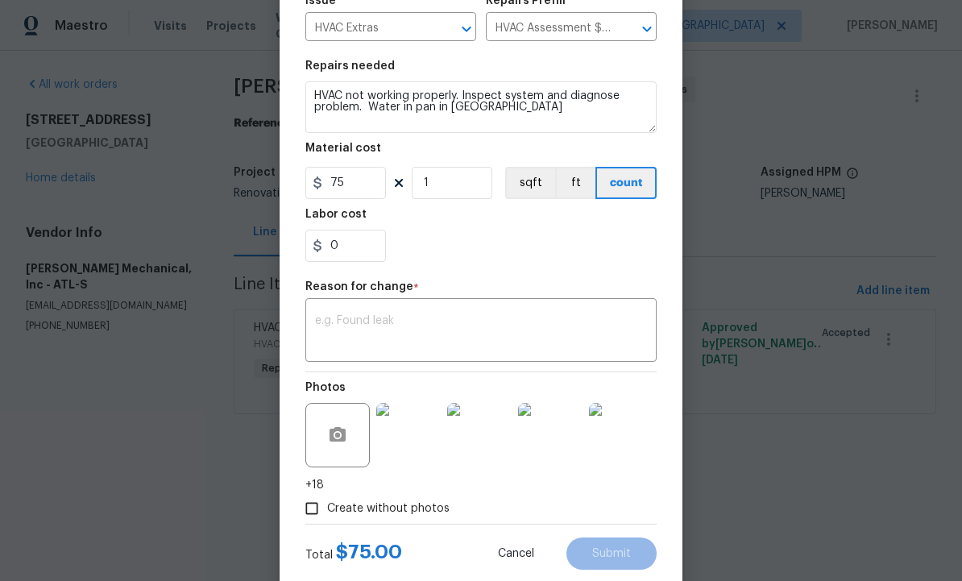
click at [417, 331] on textarea at bounding box center [481, 332] width 332 height 34
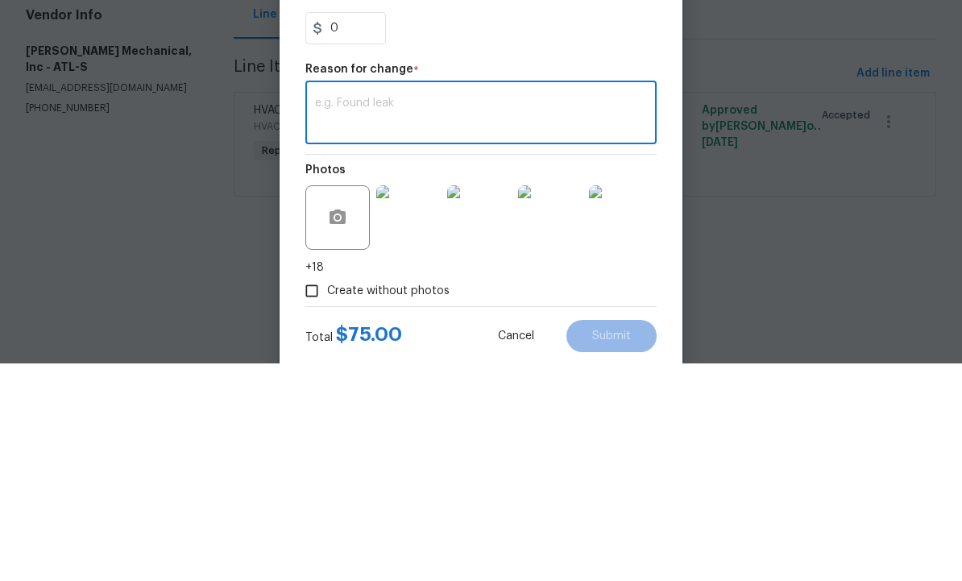
click at [403, 315] on textarea at bounding box center [481, 332] width 332 height 34
paste textarea "Good Morning ~ Job complete ~ pictures attached. Please approve the total amoun…"
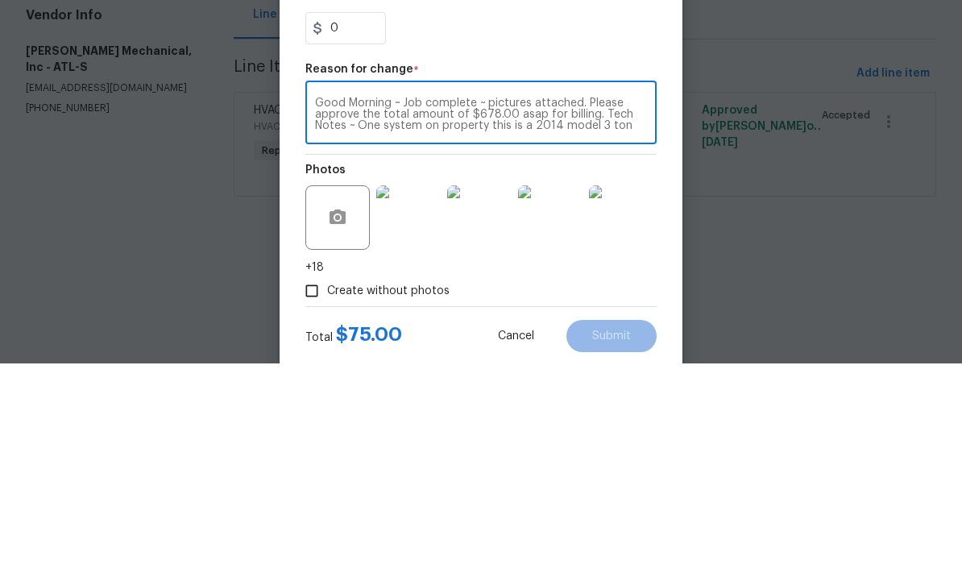
scroll to position [135, 0]
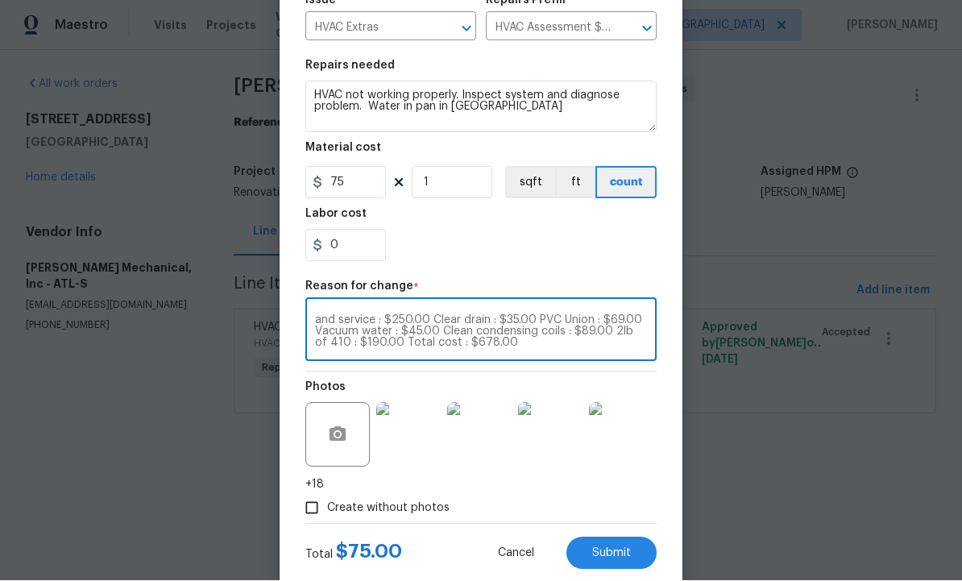
type textarea "Good Morning ~ Job complete ~ pictures attached. Please approve the total amoun…"
click at [358, 180] on input "75" at bounding box center [345, 183] width 81 height 32
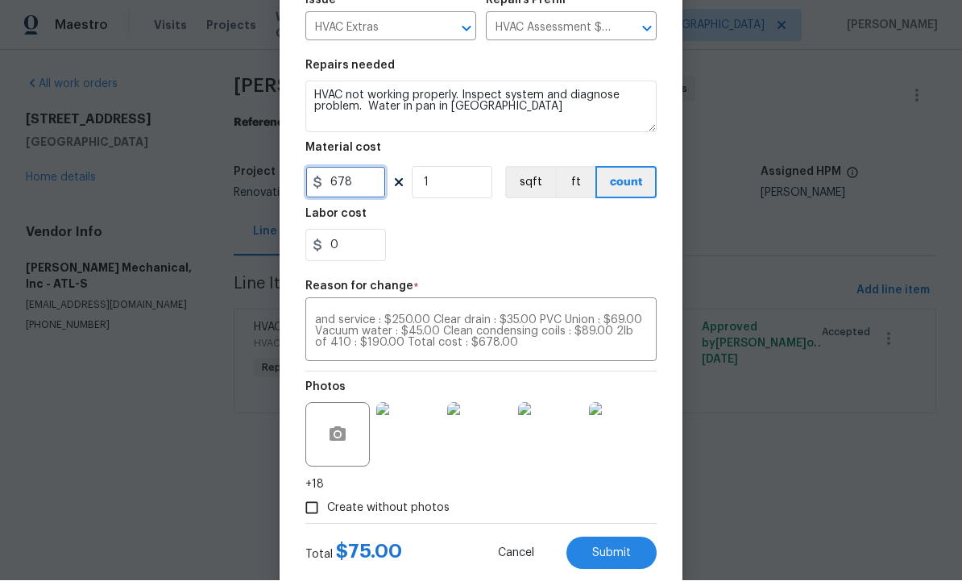
type input "678"
click at [617, 553] on span "Submit" at bounding box center [611, 554] width 39 height 12
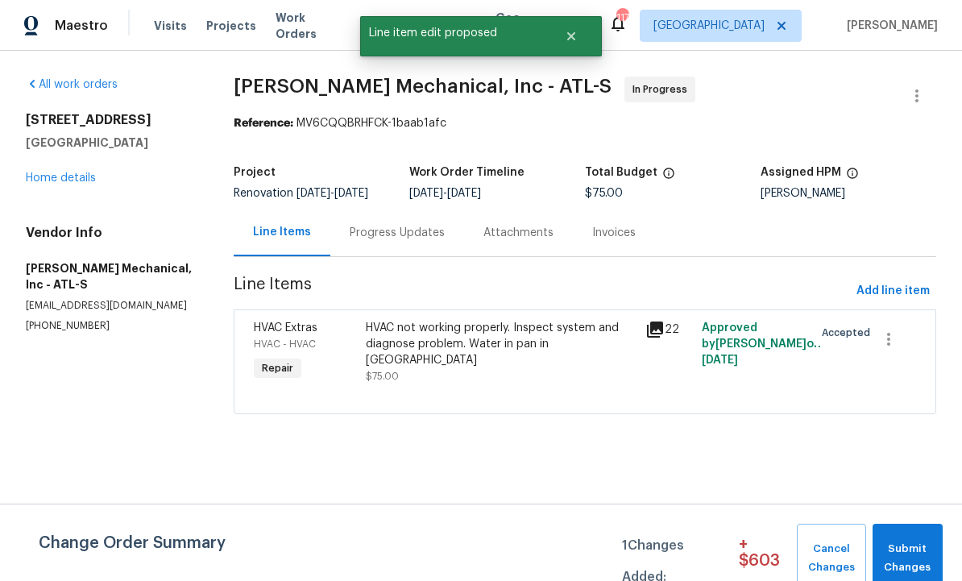
scroll to position [0, 0]
click at [912, 548] on span "Submit Changes" at bounding box center [907, 558] width 54 height 37
